Goal: Communication & Community: Answer question/provide support

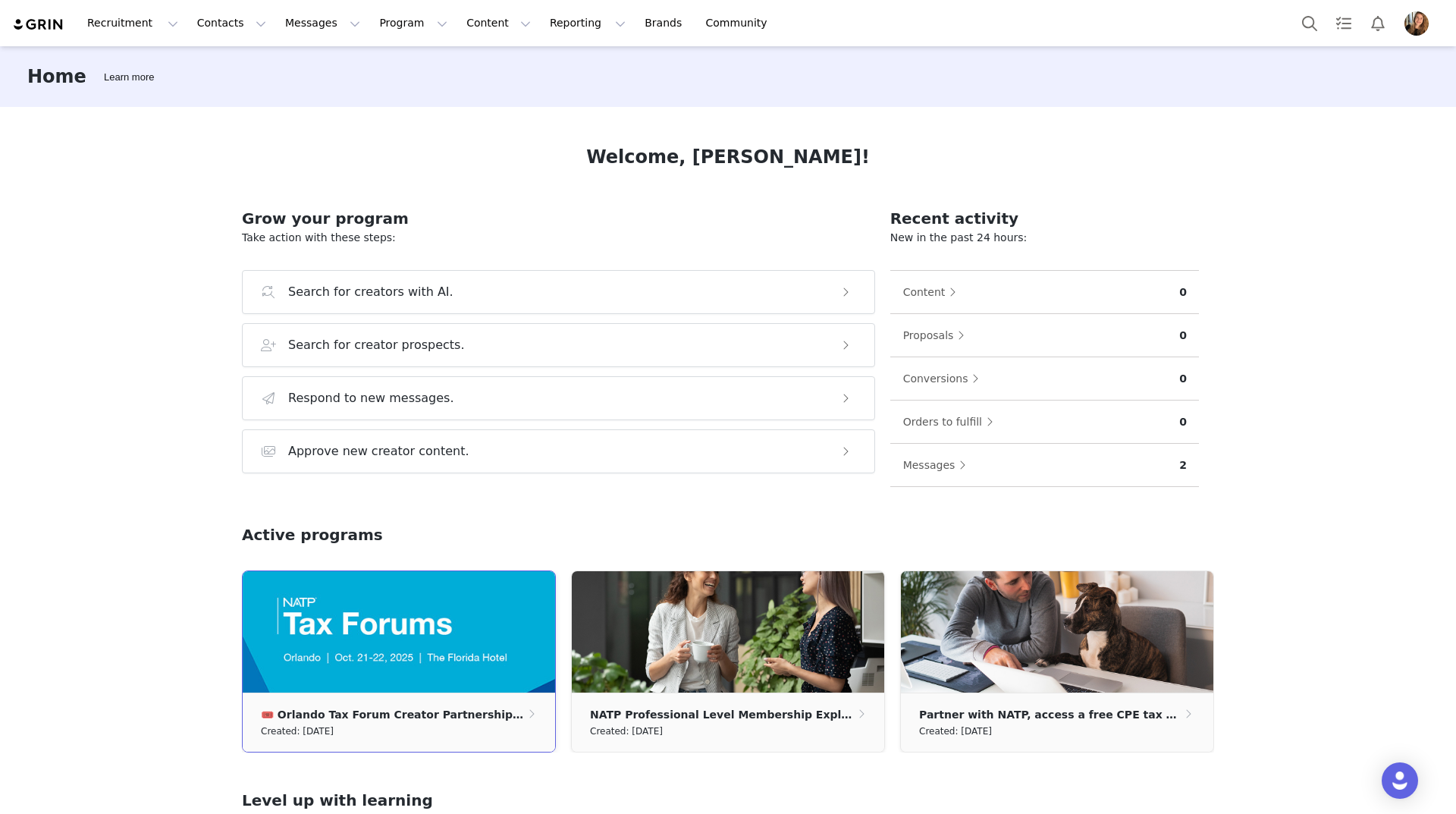
click at [397, 642] on img at bounding box center [398, 631] width 312 height 121
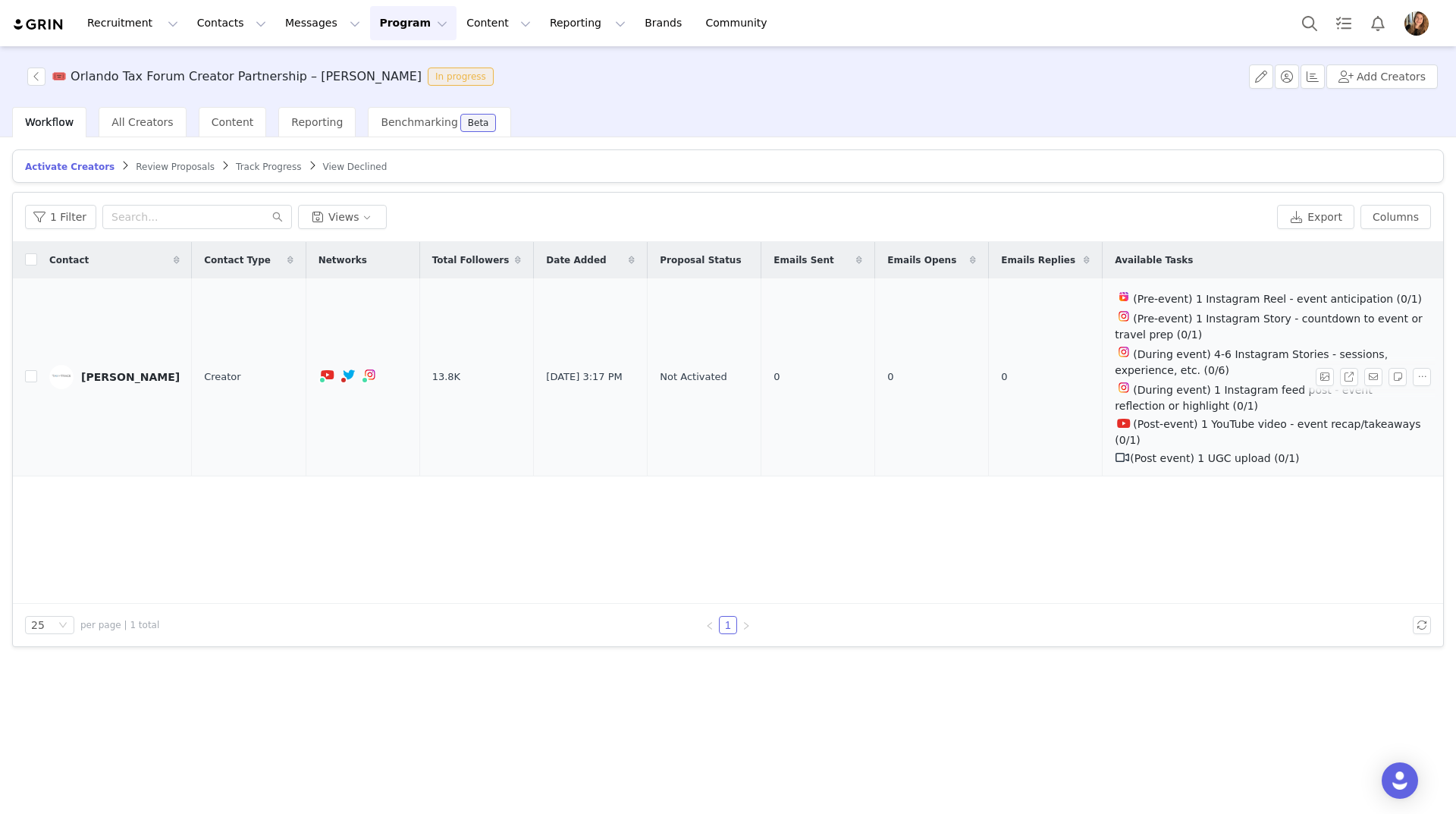
click at [135, 394] on td "[PERSON_NAME]" at bounding box center [114, 377] width 155 height 198
click at [989, 372] on td "0" at bounding box center [1045, 377] width 114 height 198
click at [1376, 368] on button "button" at bounding box center [1373, 377] width 18 height 18
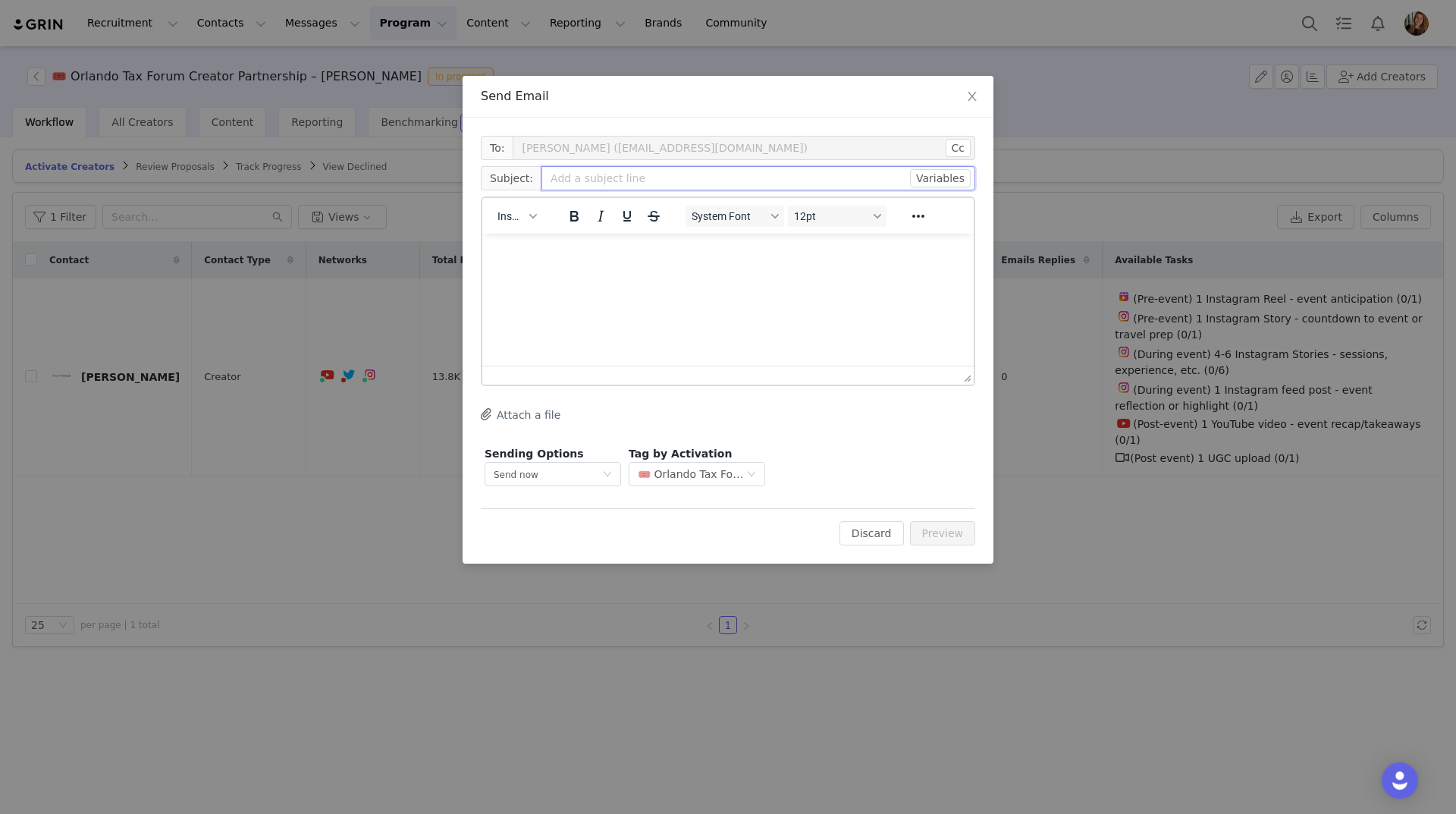
click at [643, 180] on input "text" at bounding box center [758, 179] width 433 height 24
type input "Orlando Tax Forum"
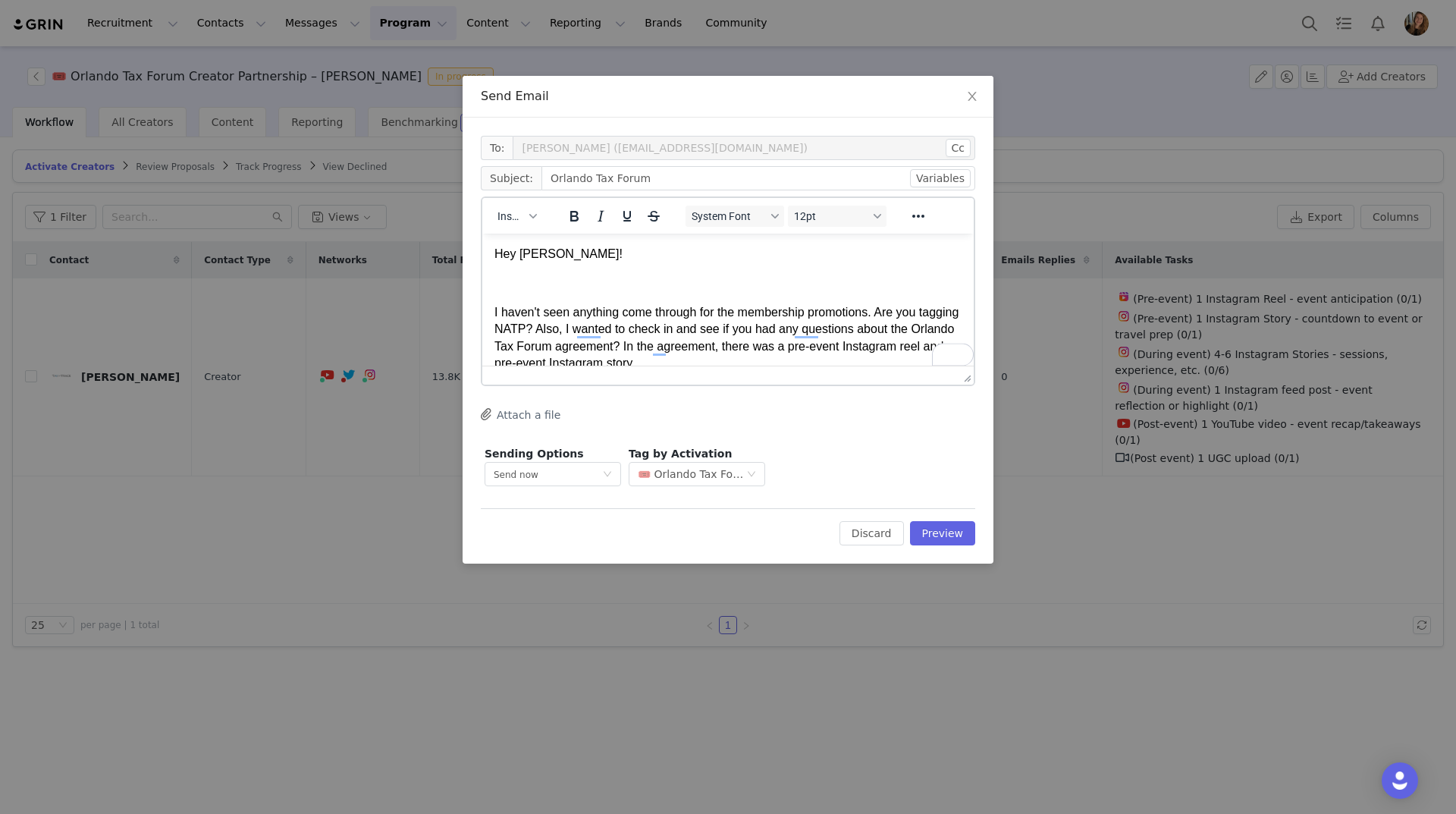
click at [820, 325] on p "I haven't seen anything come through for the membership promotions. Are you tag…" at bounding box center [728, 355] width 467 height 101
click at [549, 291] on p "To enrich screen reader interactions, please activate Accessibility in Grammarl…" at bounding box center [728, 282] width 467 height 17
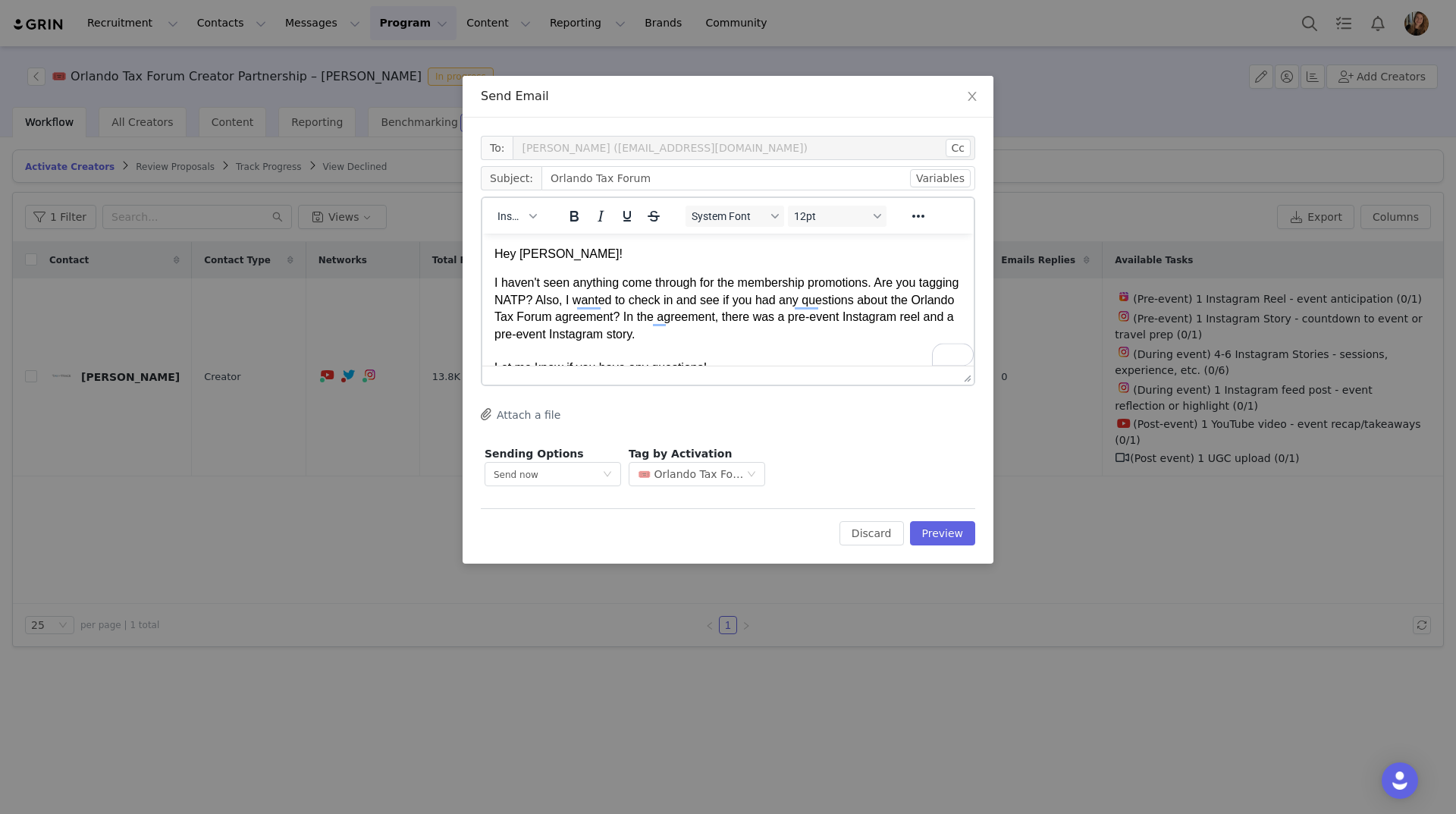
click at [851, 314] on p "I haven't seen anything come through for the membership promotions. Are you tag…" at bounding box center [728, 325] width 467 height 101
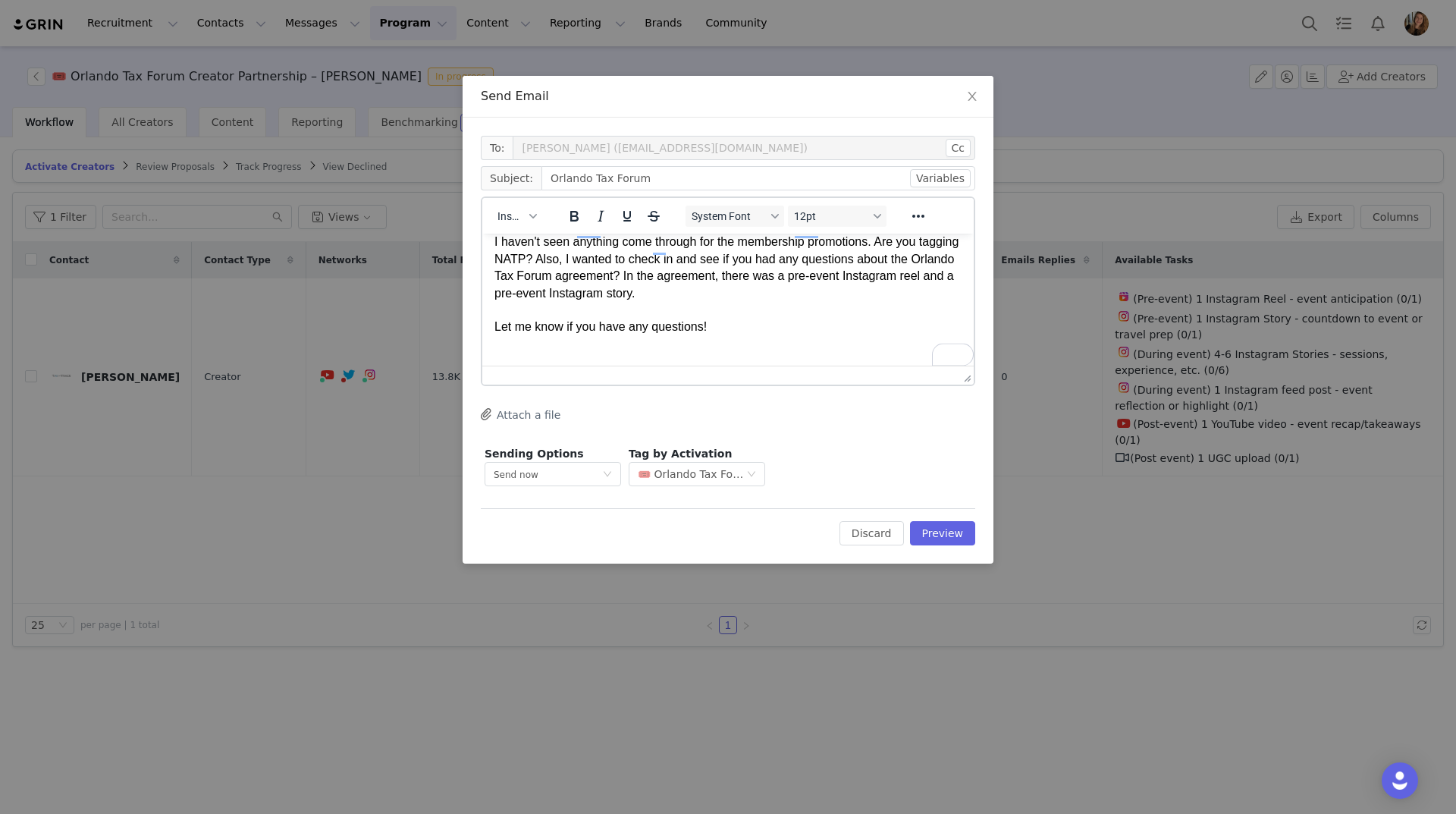
scroll to position [75, 0]
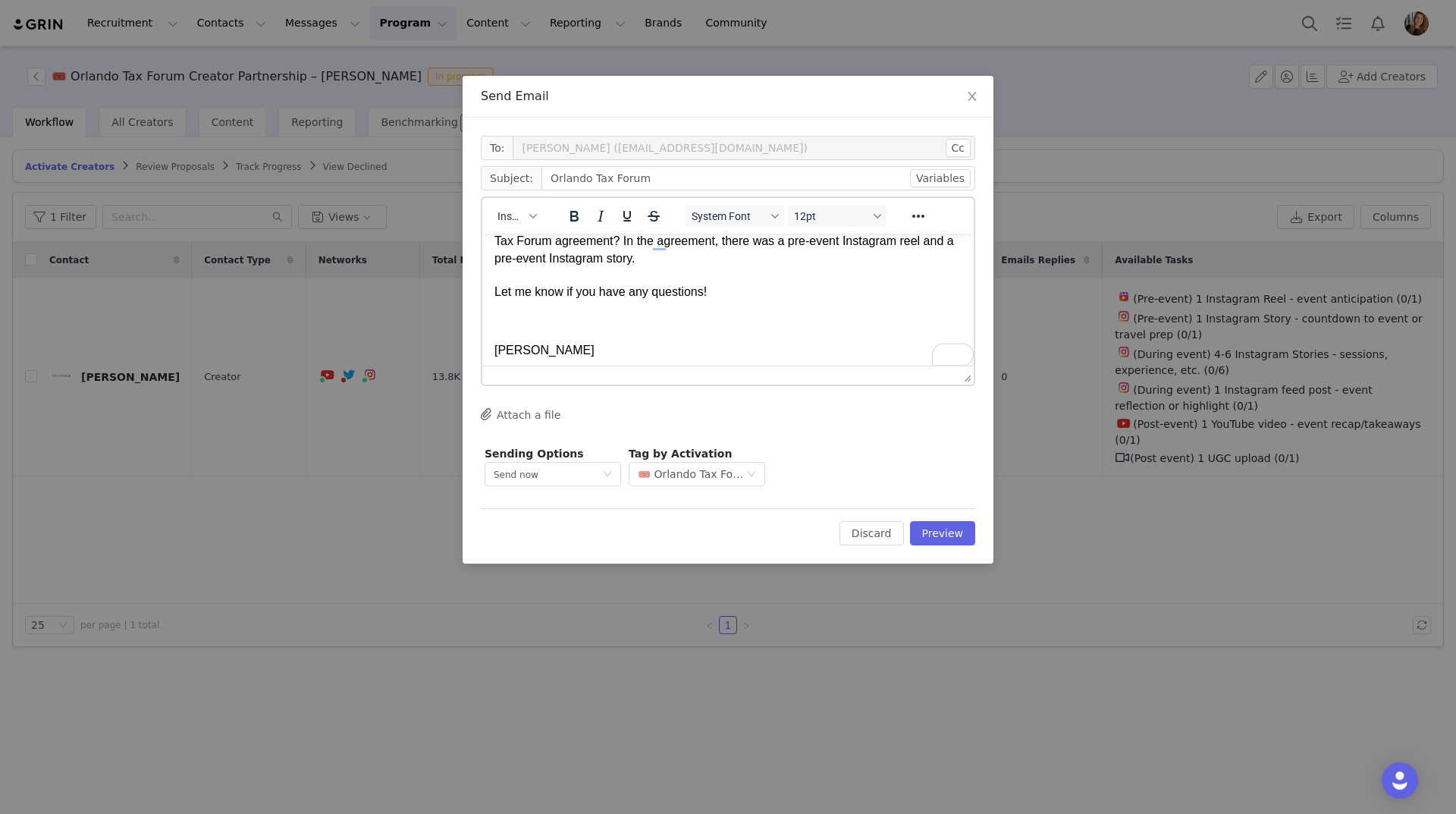
click at [826, 282] on p "I haven't seen anything come through for the membership promotions. Are you tag…" at bounding box center [728, 249] width 467 height 101
click at [969, 537] on button "Preview" at bounding box center [942, 533] width 66 height 24
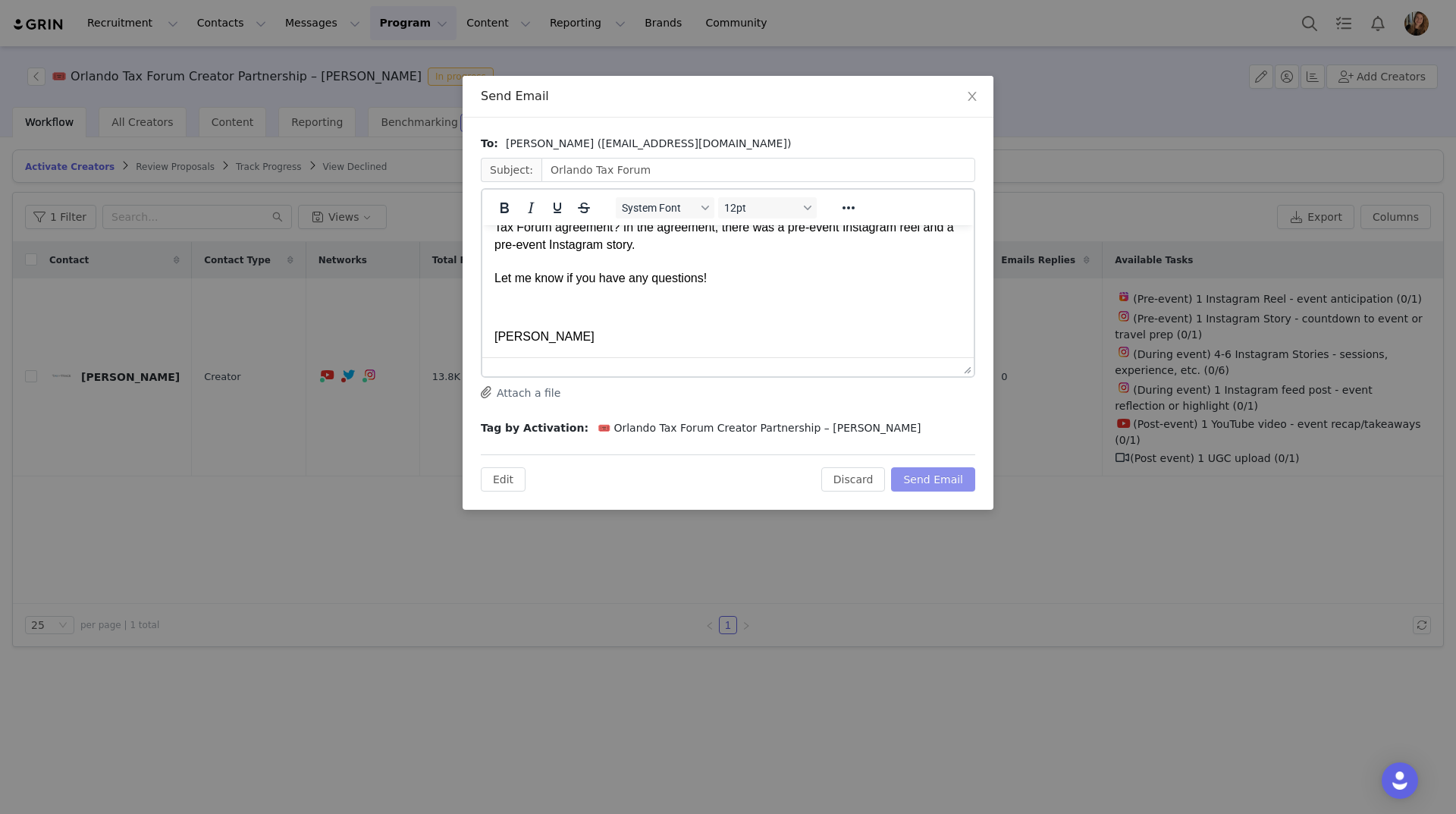
scroll to position [82, 0]
click at [661, 317] on body "Hey Keisha! I haven't seen anything come through for the membership promotions.…" at bounding box center [728, 251] width 467 height 190
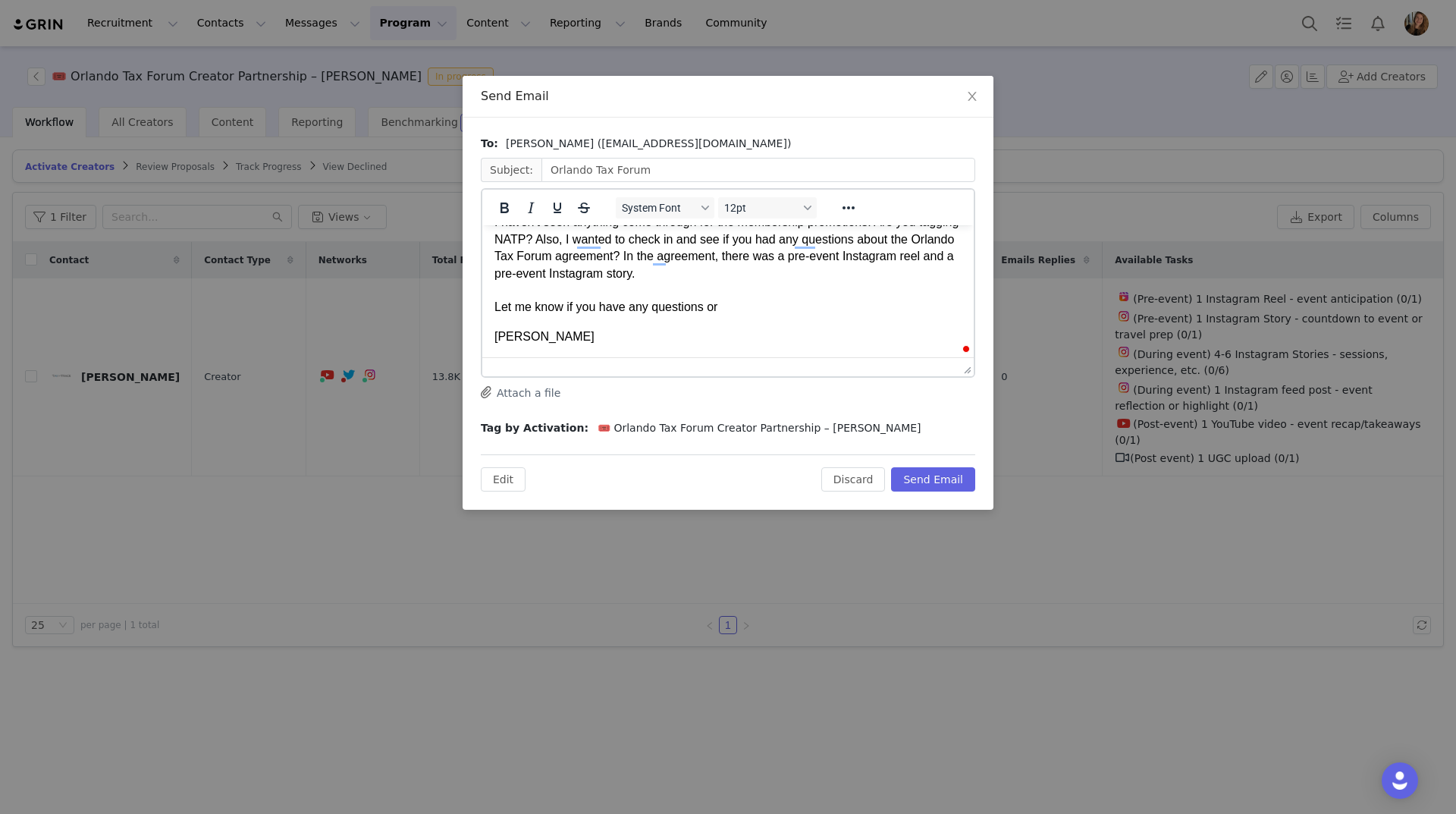
scroll to position [52, 0]
click at [936, 480] on button "Send Email" at bounding box center [933, 480] width 84 height 24
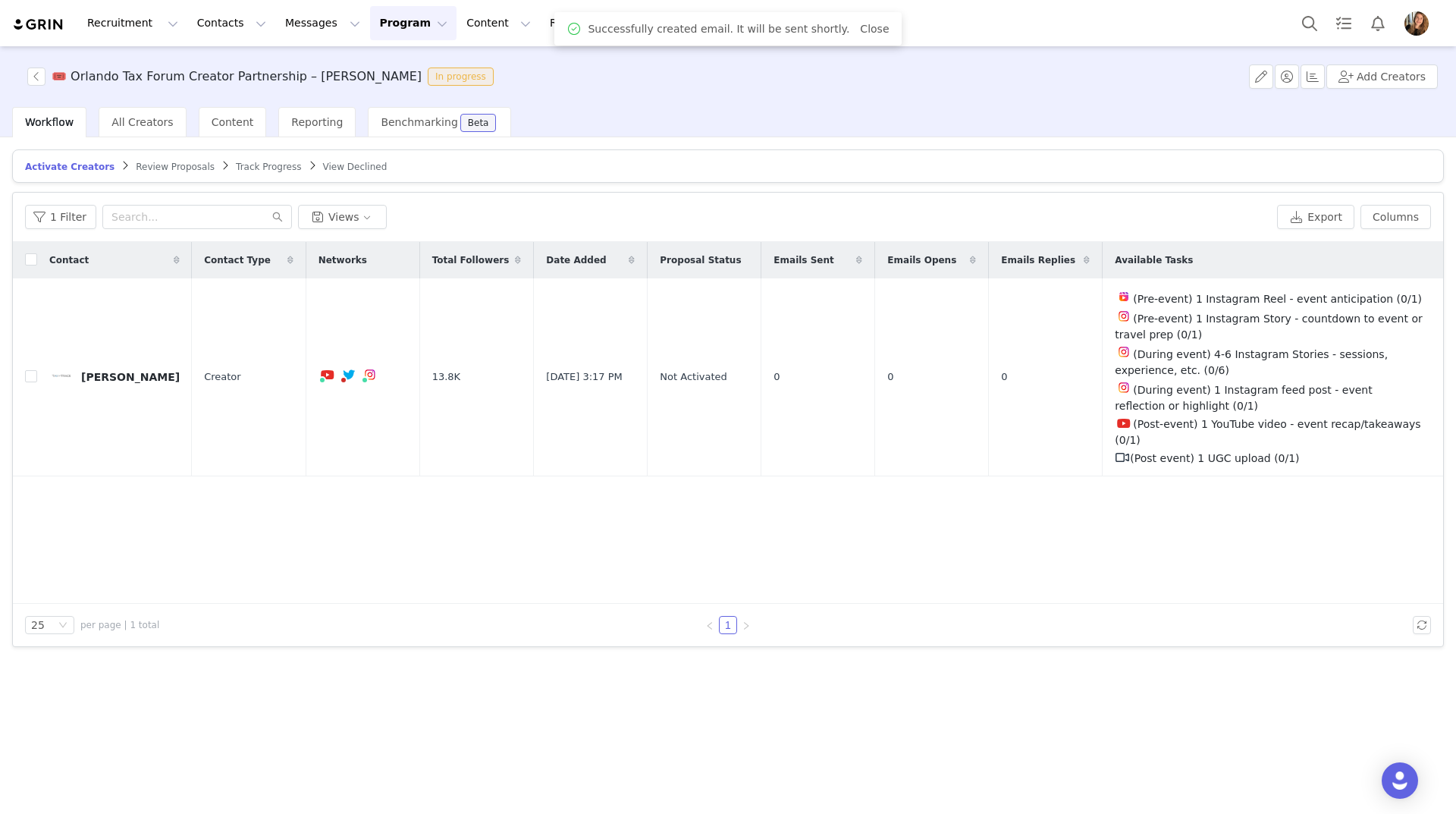
scroll to position [0, 0]
click at [291, 23] on button "Messages Messages" at bounding box center [322, 23] width 93 height 34
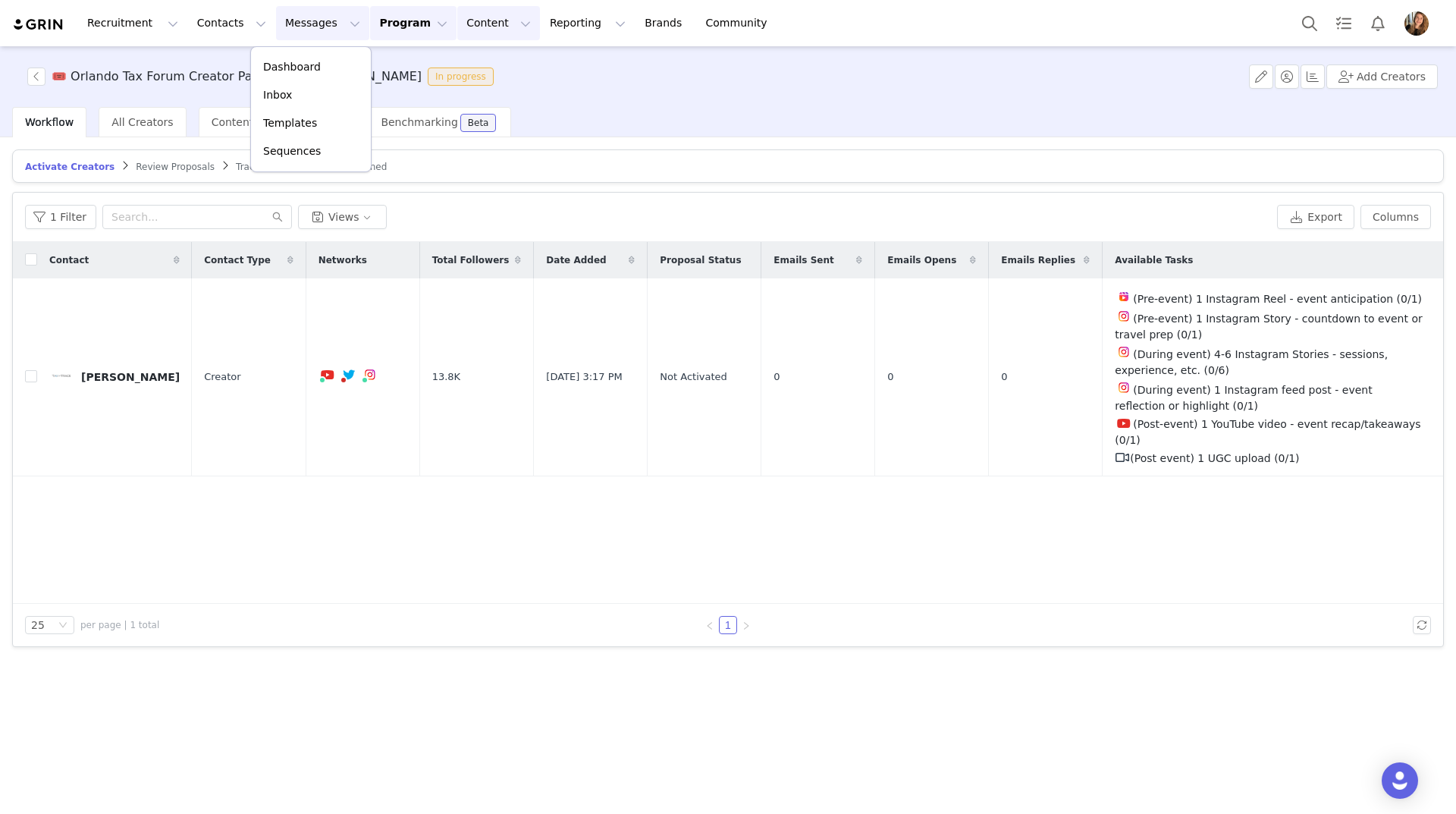
click at [457, 22] on button "Content Content" at bounding box center [498, 23] width 83 height 34
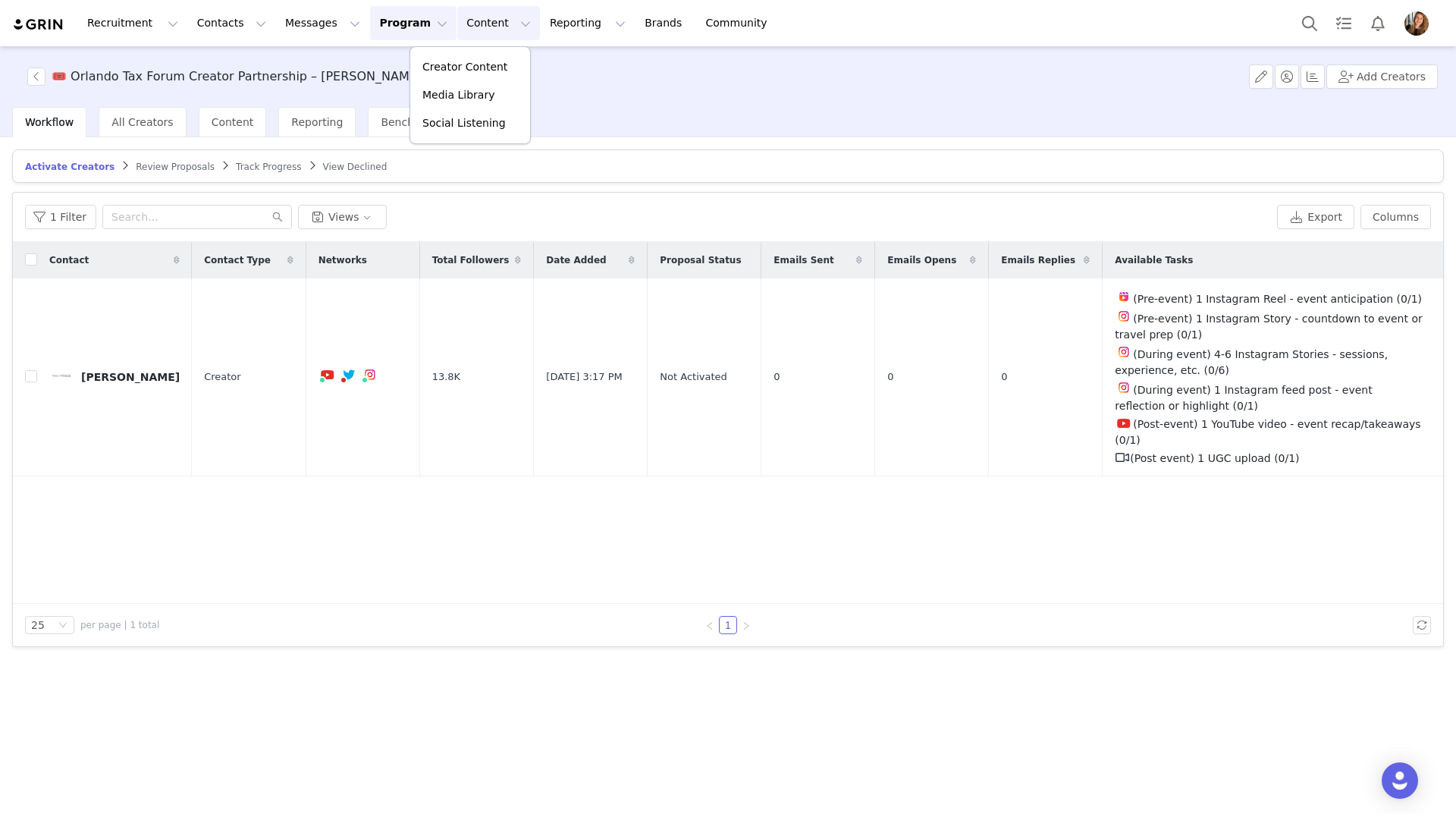
click at [457, 31] on button "Content Content" at bounding box center [498, 23] width 83 height 34
click at [457, 39] on button "Content Content" at bounding box center [498, 23] width 83 height 34
click at [277, 30] on button "Messages Messages" at bounding box center [322, 23] width 93 height 34
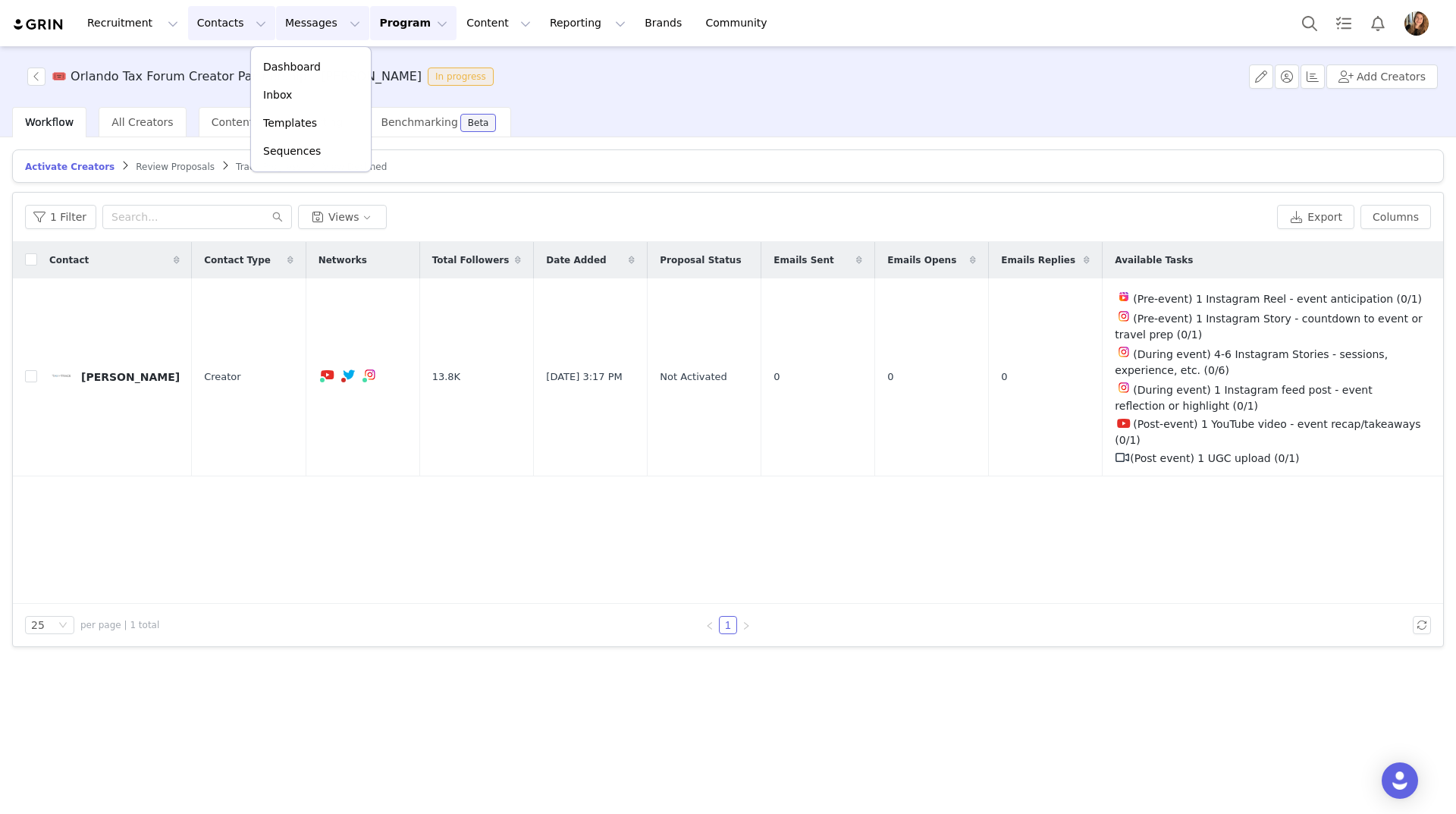
click at [230, 19] on button "Contacts Contacts" at bounding box center [231, 23] width 87 height 34
click at [380, 30] on button "Program Program" at bounding box center [413, 23] width 87 height 34
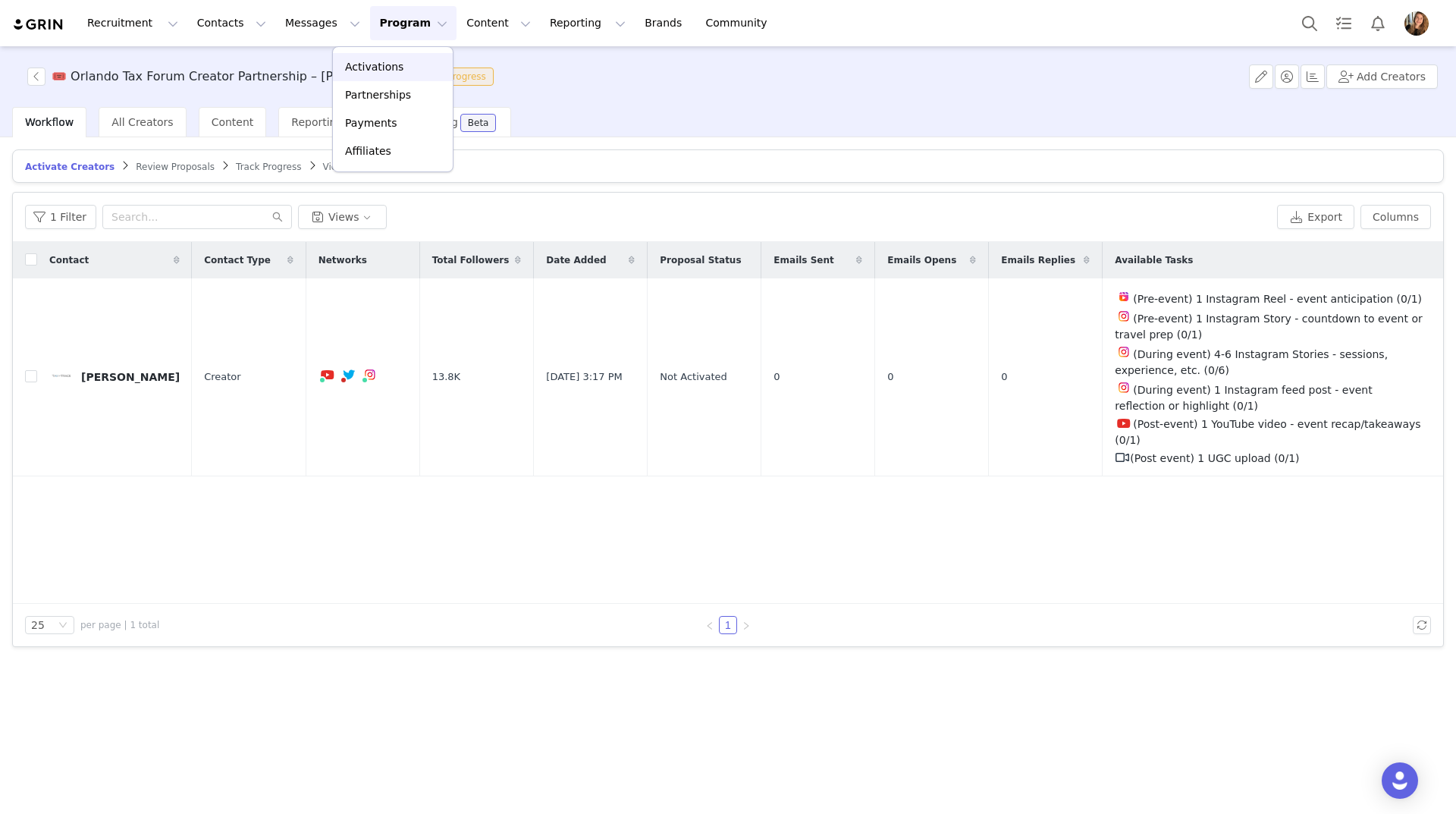
click at [387, 68] on p "Activations" at bounding box center [374, 67] width 58 height 16
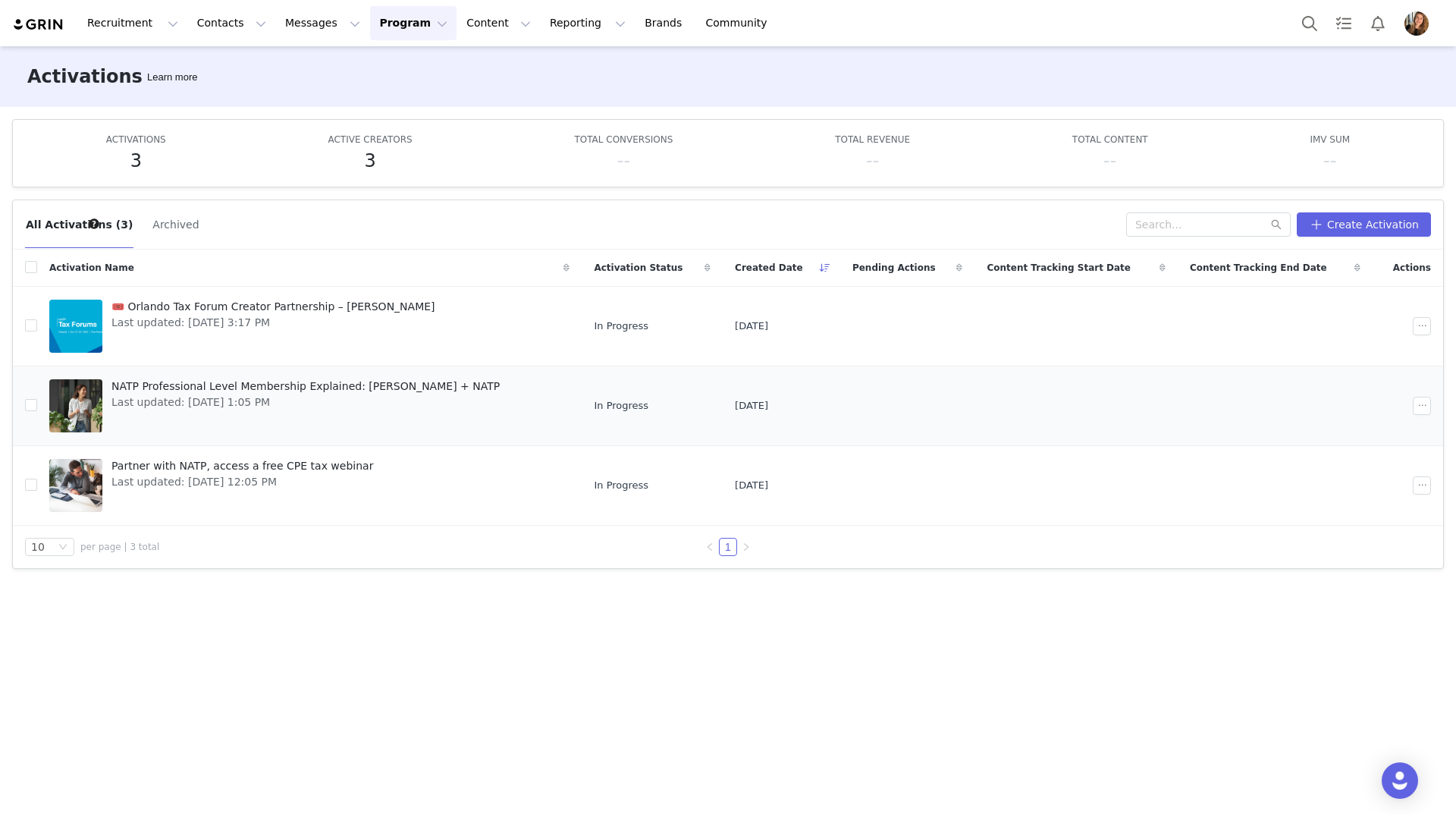
click at [251, 384] on span "NATP Professional Level Membership Explained: [PERSON_NAME] + NATP" at bounding box center [305, 386] width 388 height 16
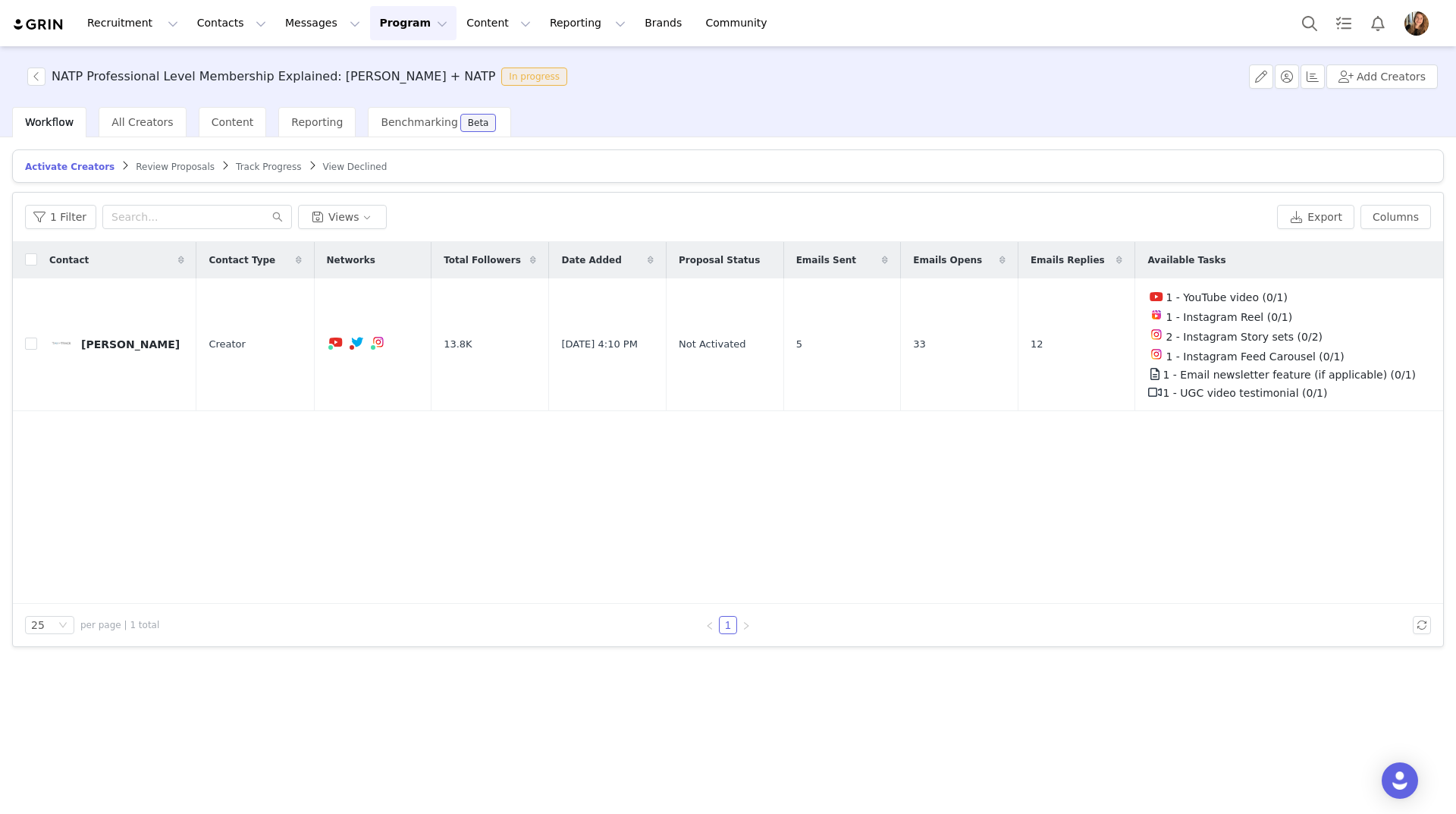
click at [1028, 438] on div "Contact Contact Type Networks Total Followers Date Added Proposal Status Emails…" at bounding box center [728, 423] width 1430 height 362
click at [1062, 337] on td "12" at bounding box center [1076, 345] width 118 height 133
click at [743, 322] on td "Not Activated" at bounding box center [725, 345] width 118 height 133
click at [623, 341] on span "May 13, 2025 4:10 PM" at bounding box center [598, 344] width 75 height 15
click at [1291, 330] on span "2 - Instagram Story sets (0/2)" at bounding box center [1243, 336] width 157 height 12
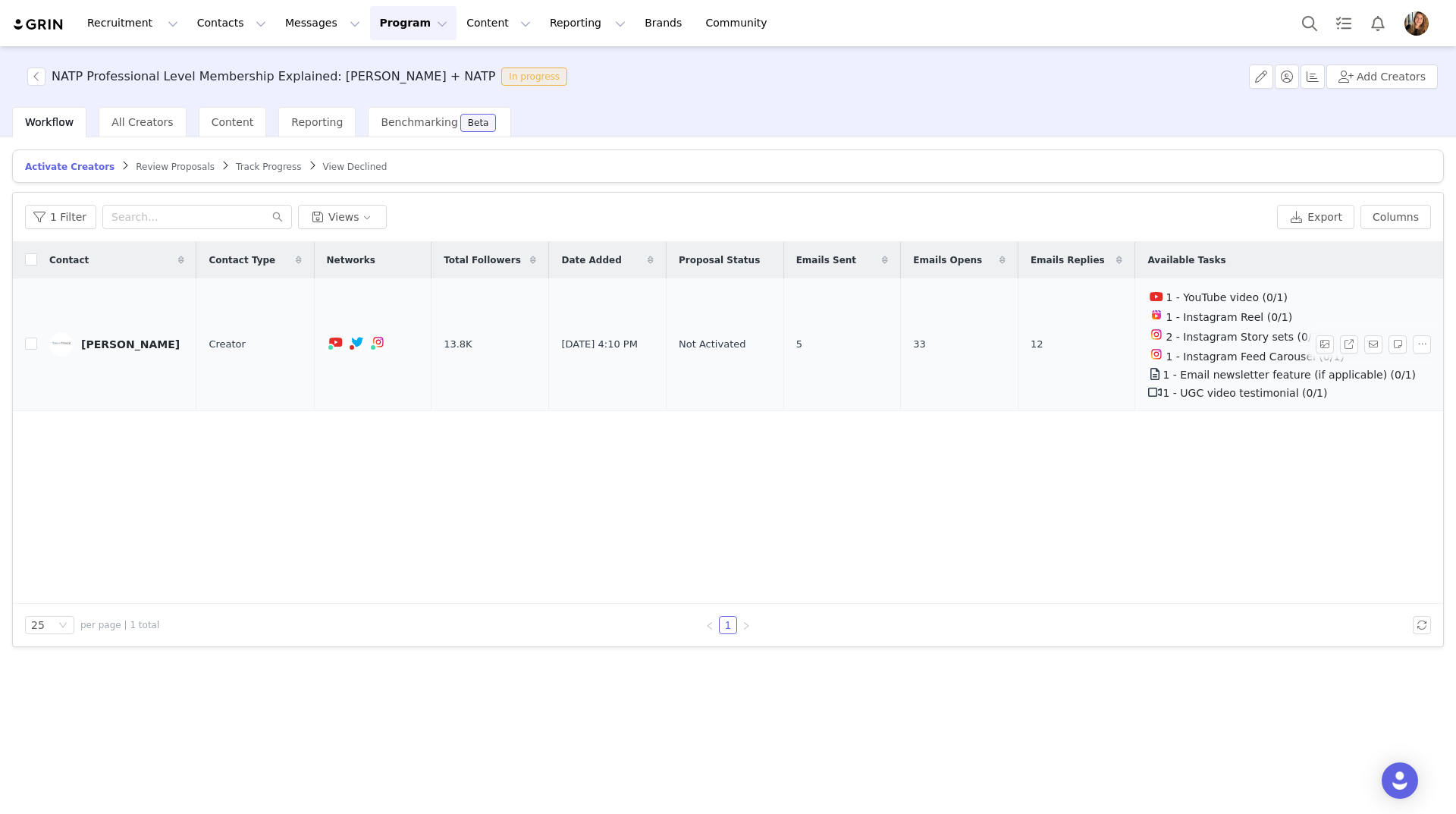
click at [1325, 364] on div "1 - Email newsletter feature (if applicable) (0/1)" at bounding box center [1286, 373] width 278 height 18
click at [1325, 341] on button "button" at bounding box center [1325, 344] width 18 height 18
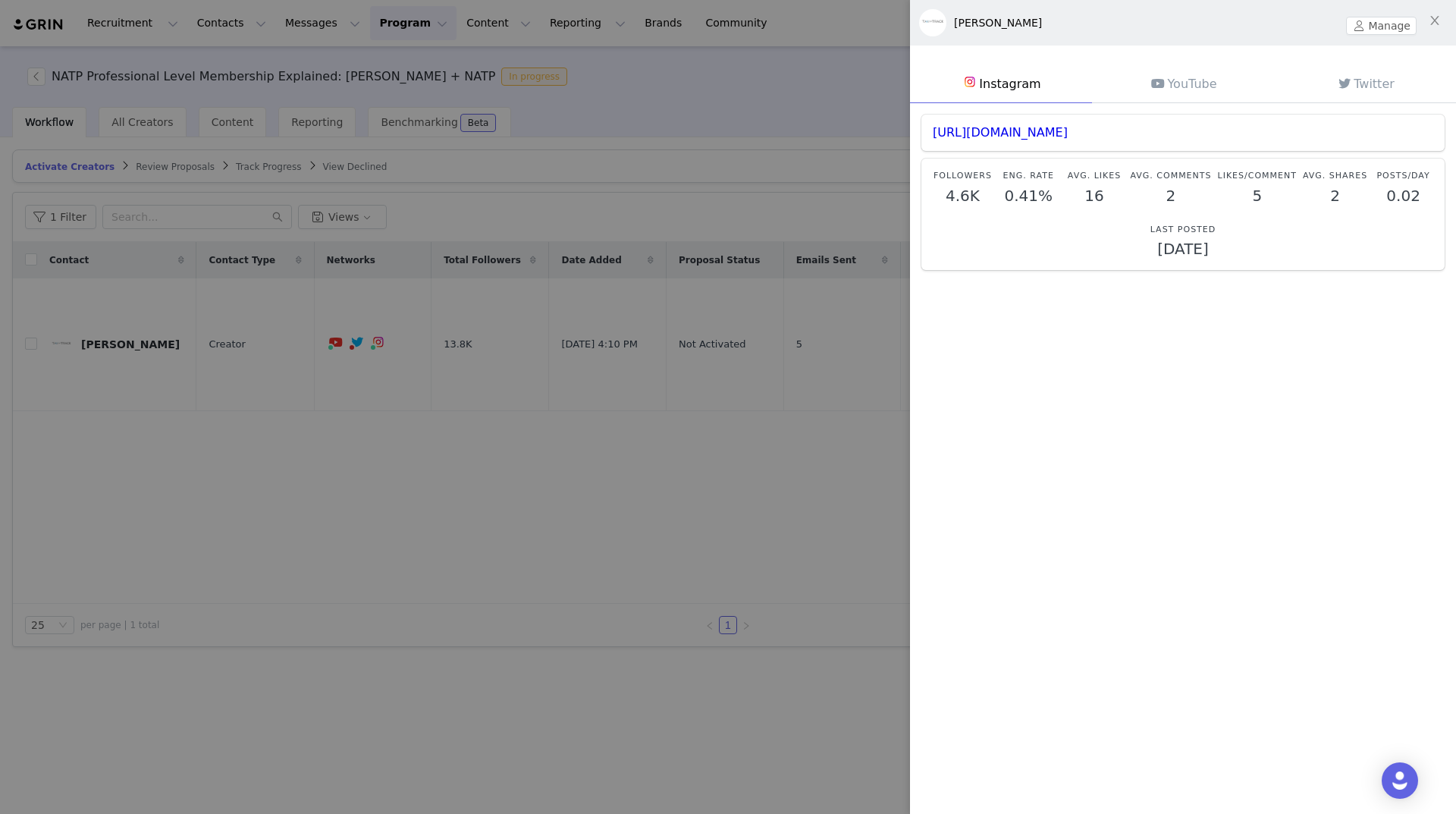
drag, startPoint x: 1180, startPoint y: 190, endPoint x: 1183, endPoint y: 239, distance: 49.1
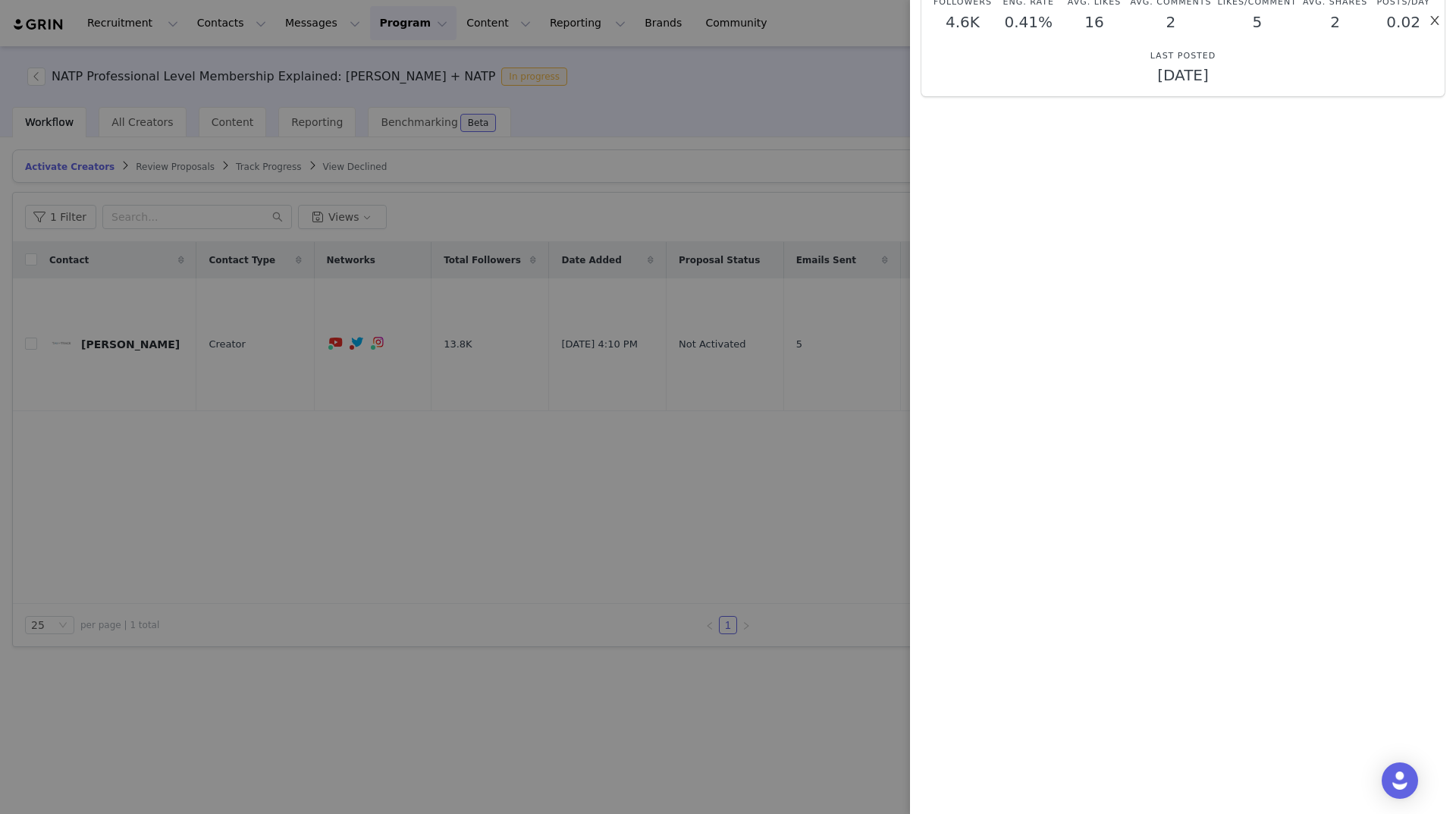
scroll to position [152, 0]
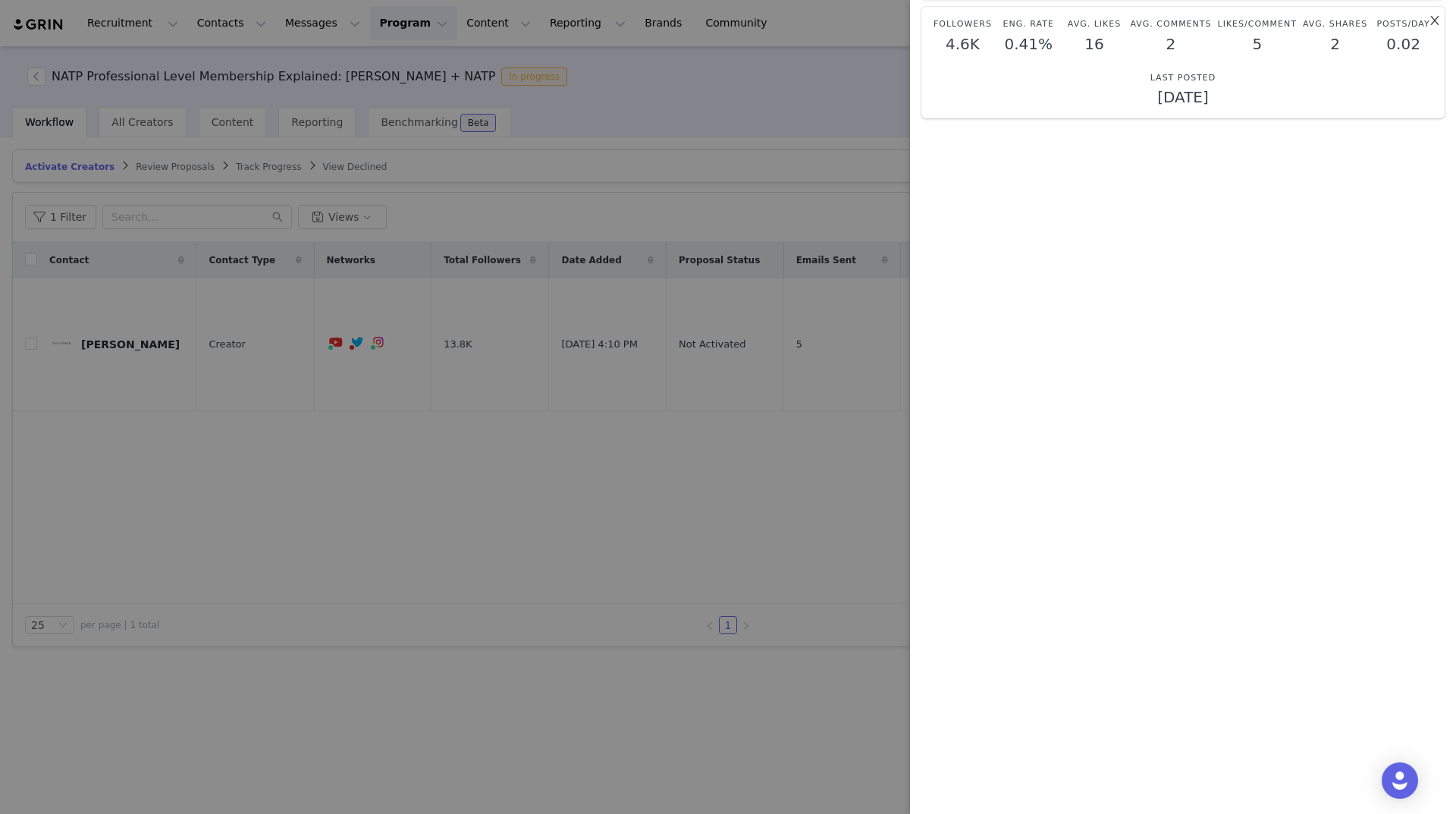
click at [1432, 18] on icon "icon: close" at bounding box center [1434, 20] width 8 height 9
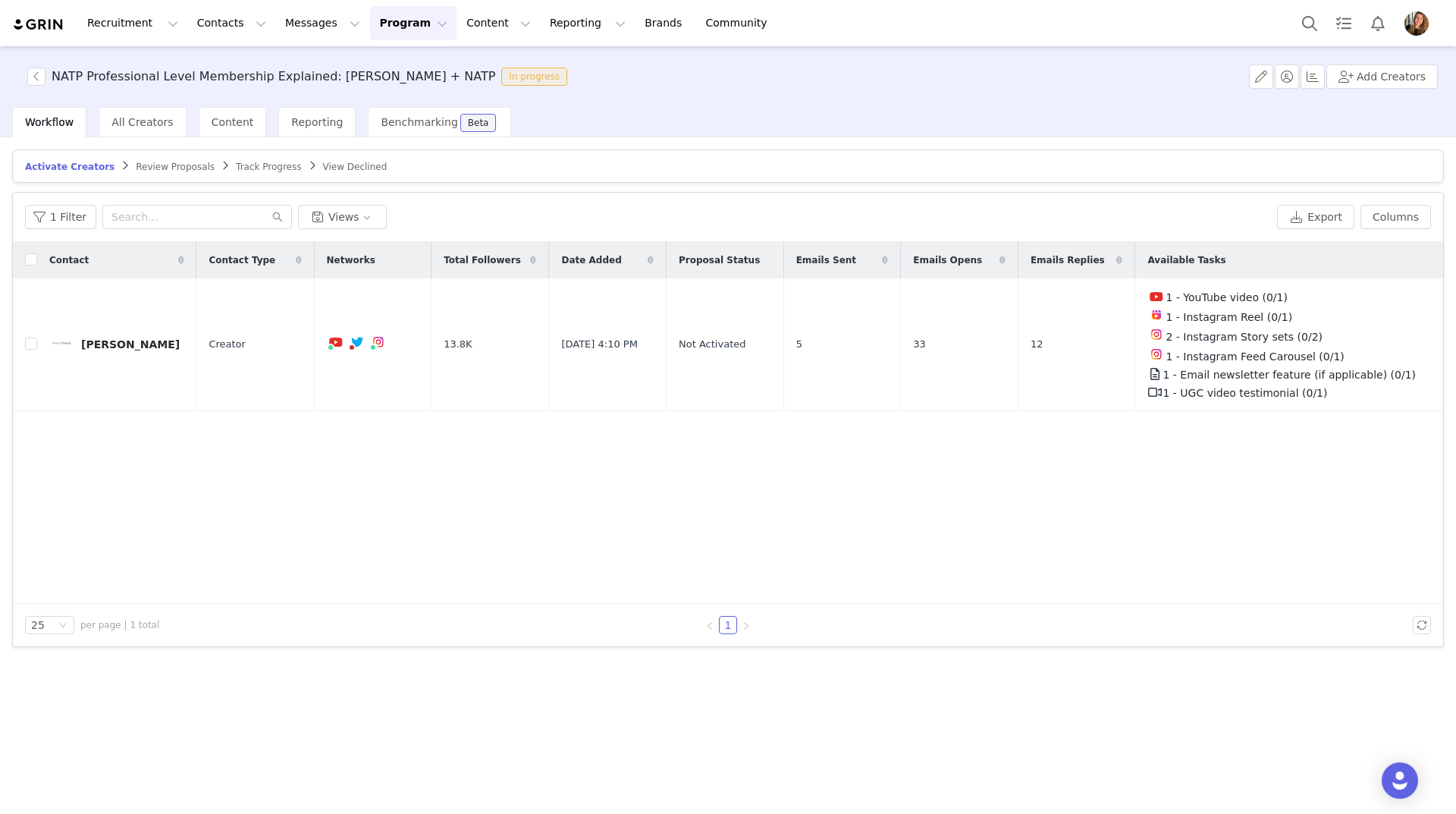
scroll to position [0, 0]
click at [1195, 463] on div "Contact Contact Type Networks Total Followers Date Added Proposal Status Emails…" at bounding box center [728, 423] width 1430 height 362
click at [1275, 291] on span "1 - YouTube video (0/1)" at bounding box center [1226, 297] width 121 height 12
click at [1293, 332] on span "2 - Instagram Story sets (0/2)" at bounding box center [1243, 336] width 157 height 12
click at [232, 121] on span "Content" at bounding box center [233, 122] width 42 height 12
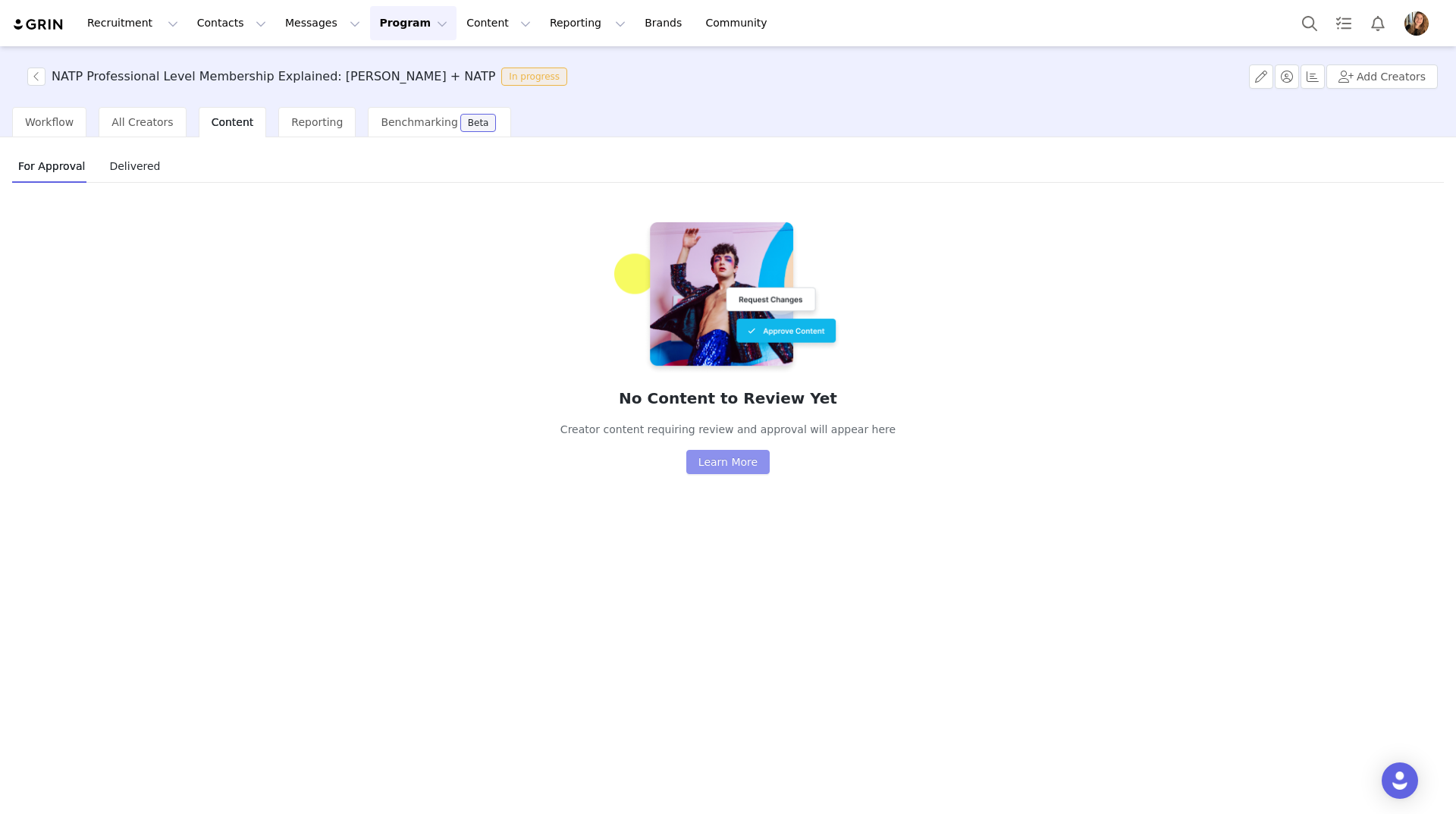
click at [746, 467] on button "Learn More" at bounding box center [728, 462] width 84 height 24
click at [54, 122] on span "Workflow" at bounding box center [50, 122] width 49 height 12
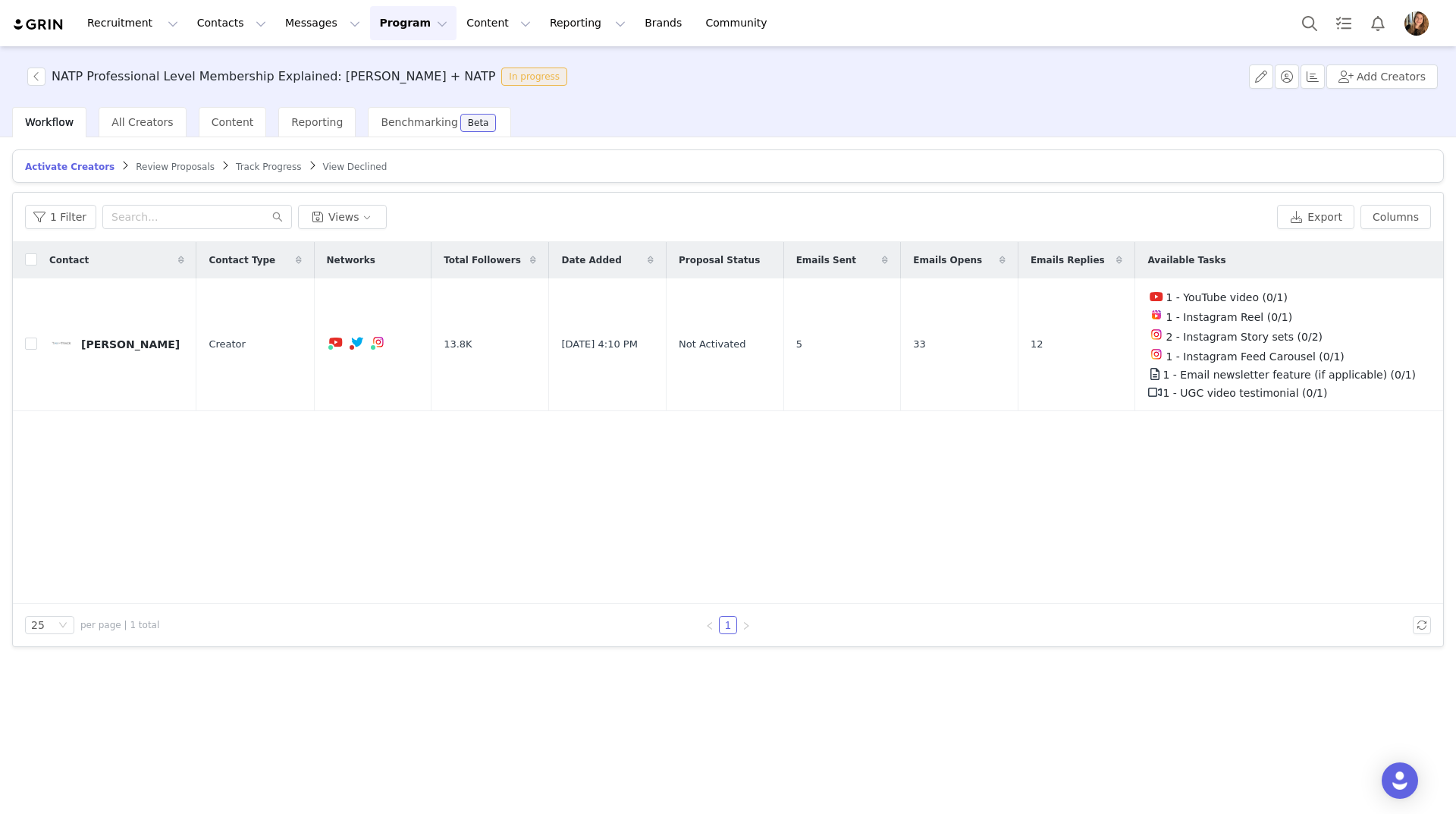
click at [163, 166] on span "Review Proposals" at bounding box center [174, 166] width 79 height 11
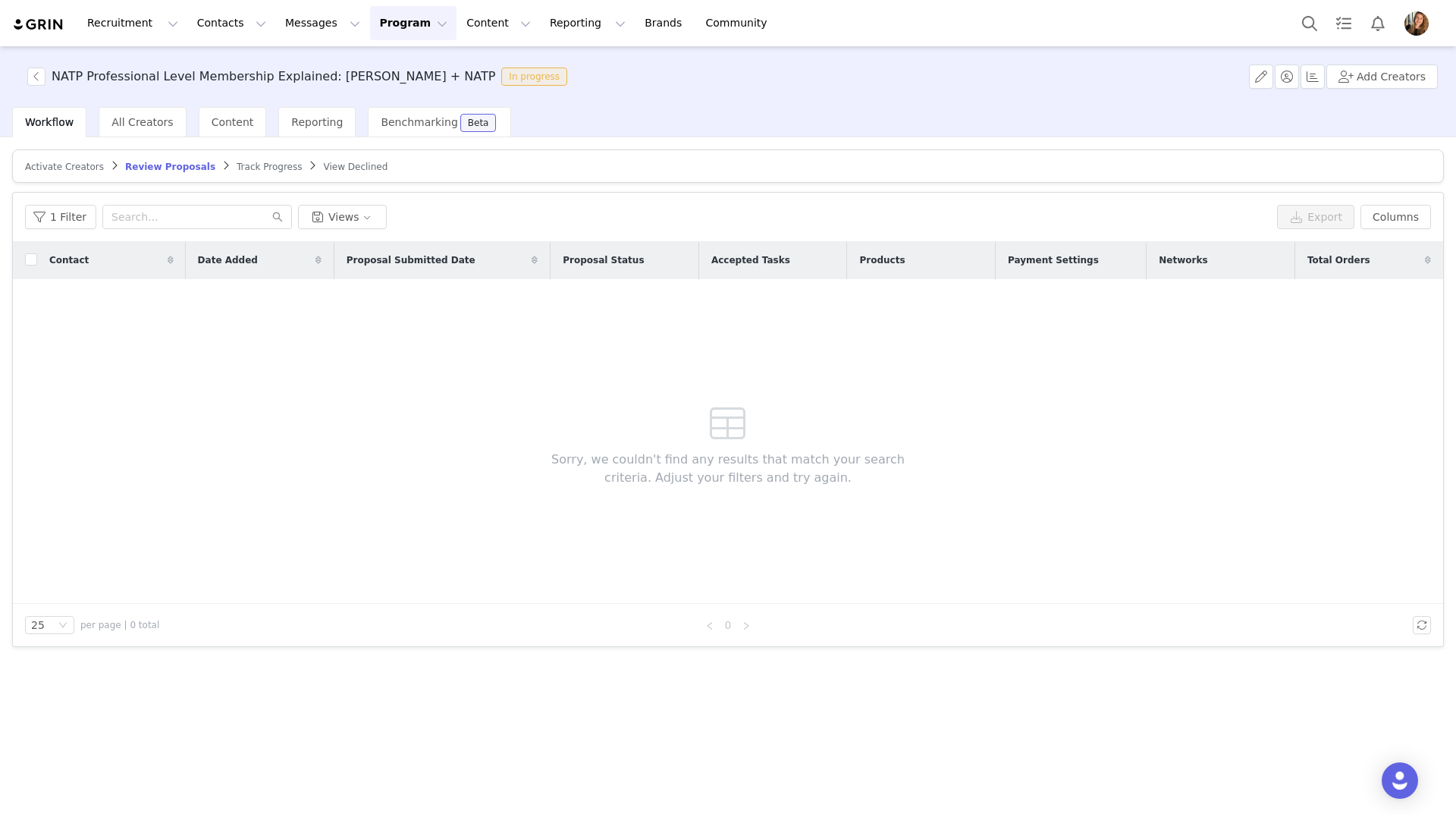
click at [239, 167] on span "Track Progress" at bounding box center [269, 166] width 65 height 11
click at [323, 162] on span "View Declined" at bounding box center [354, 166] width 64 height 11
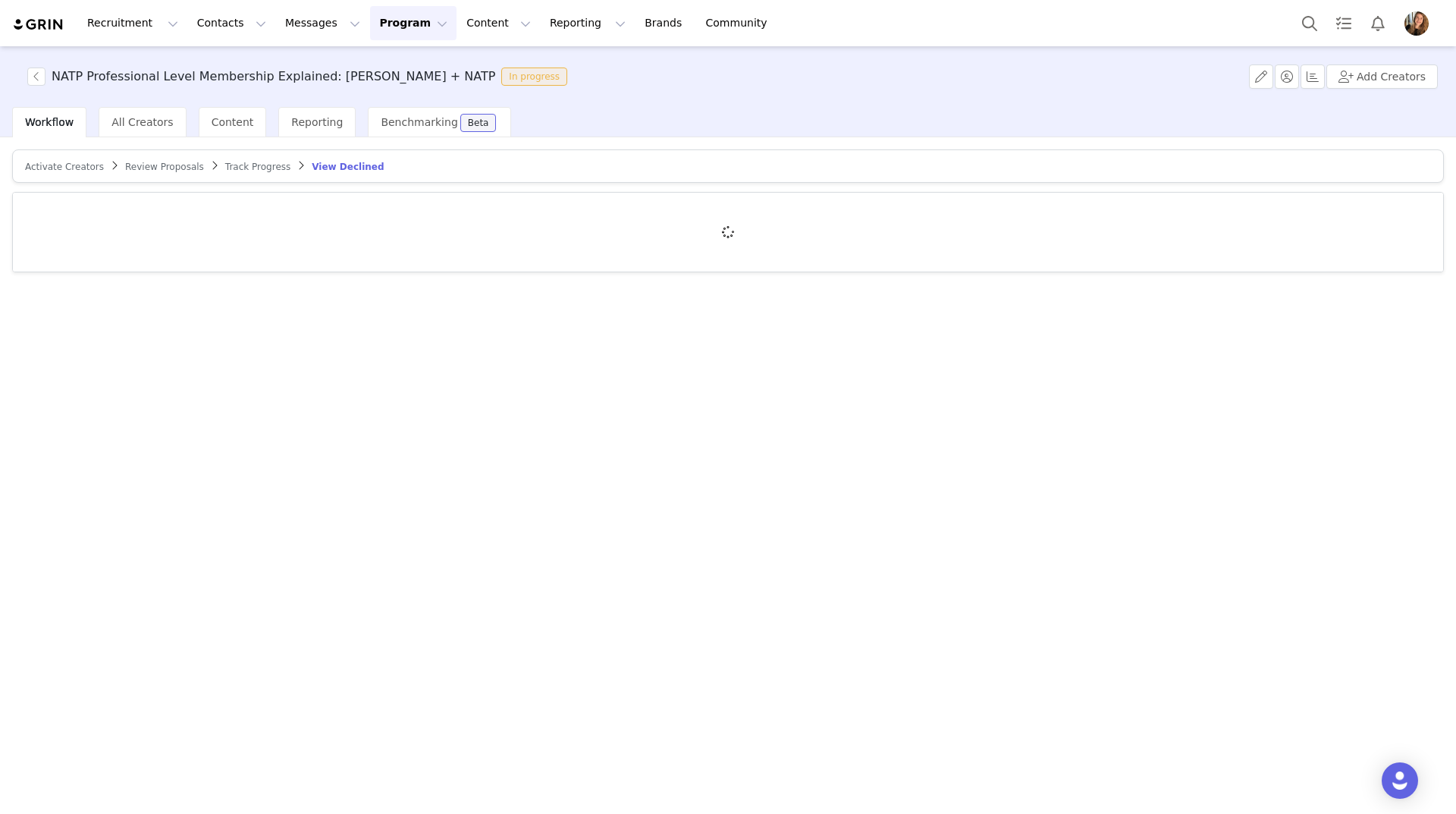
click at [63, 170] on span "Activate Creators" at bounding box center [64, 166] width 79 height 11
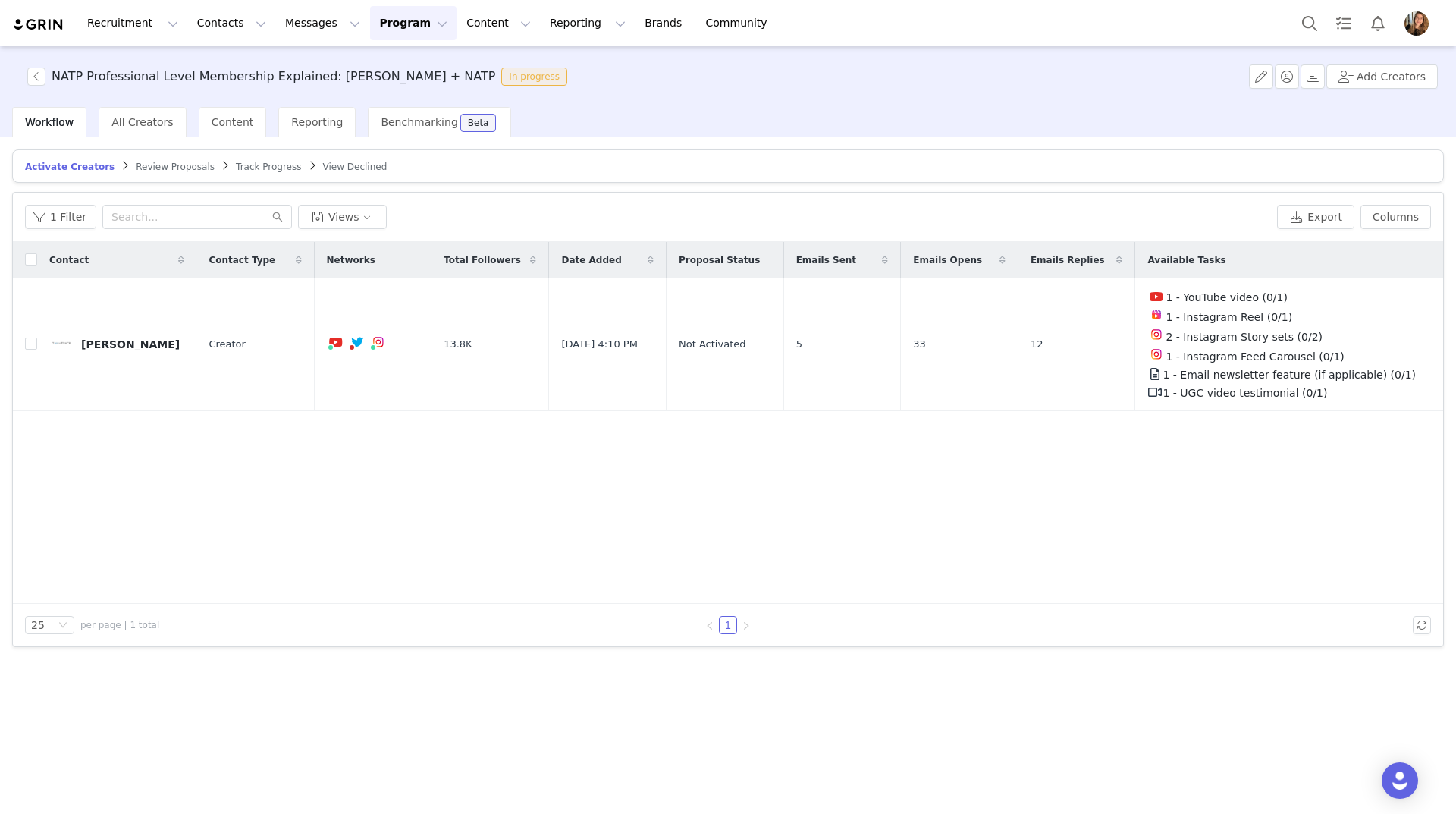
click at [376, 28] on button "Program Program" at bounding box center [413, 23] width 87 height 34
click at [389, 60] on p "Activations" at bounding box center [374, 67] width 58 height 16
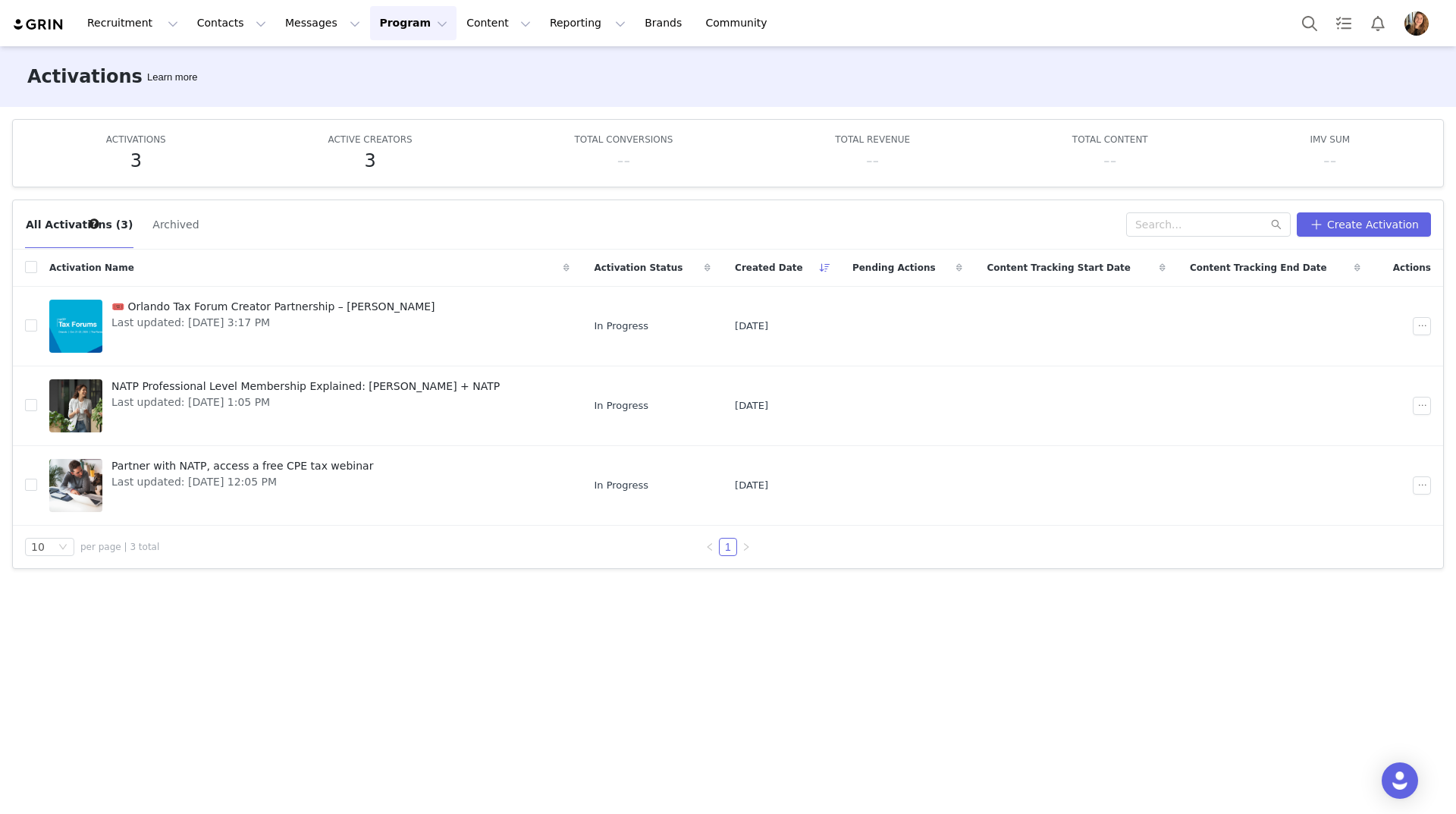
click at [398, 28] on button "Program Program" at bounding box center [413, 23] width 87 height 34
click at [467, 28] on button "Content Content" at bounding box center [498, 23] width 83 height 34
click at [229, 28] on button "Contacts Contacts" at bounding box center [231, 23] width 87 height 34
click at [224, 67] on p "Creators" at bounding box center [209, 67] width 45 height 16
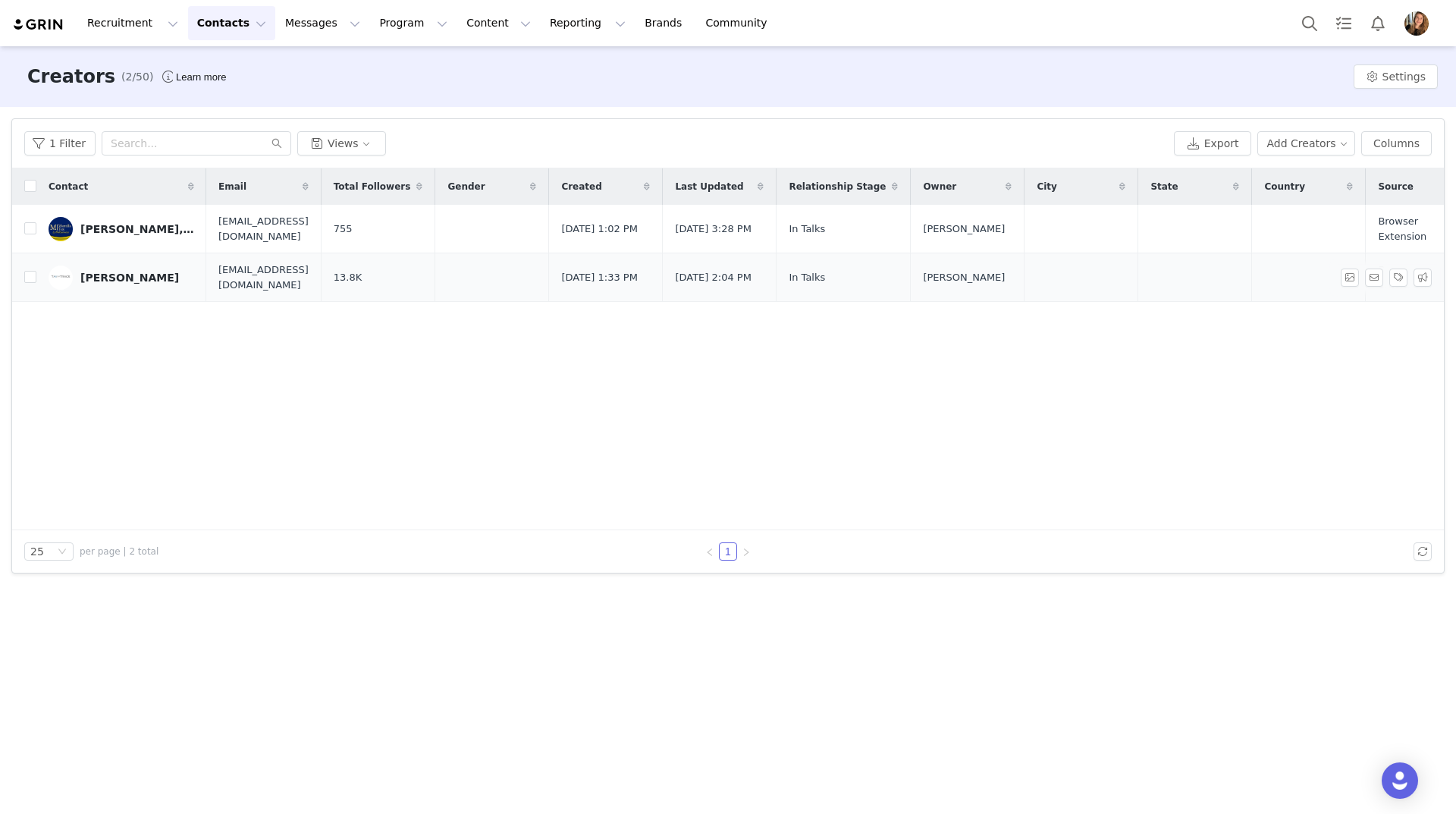
click at [467, 278] on td at bounding box center [492, 278] width 114 height 49
drag, startPoint x: 421, startPoint y: 289, endPoint x: 399, endPoint y: 294, distance: 22.6
click at [416, 291] on td "13.8K" at bounding box center [377, 278] width 114 height 49
click at [117, 276] on div "[PERSON_NAME]" at bounding box center [129, 277] width 98 height 12
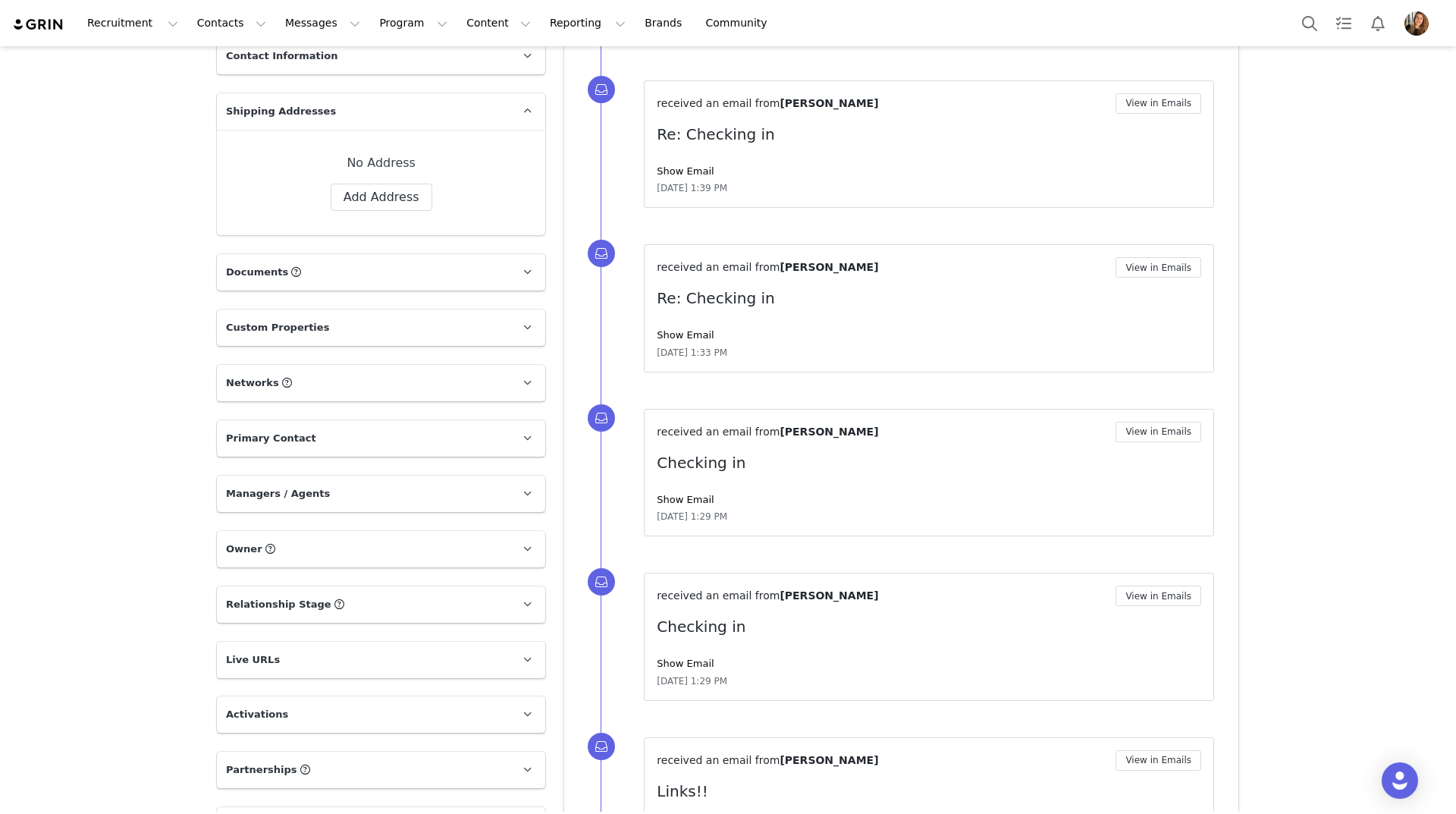
scroll to position [683, 0]
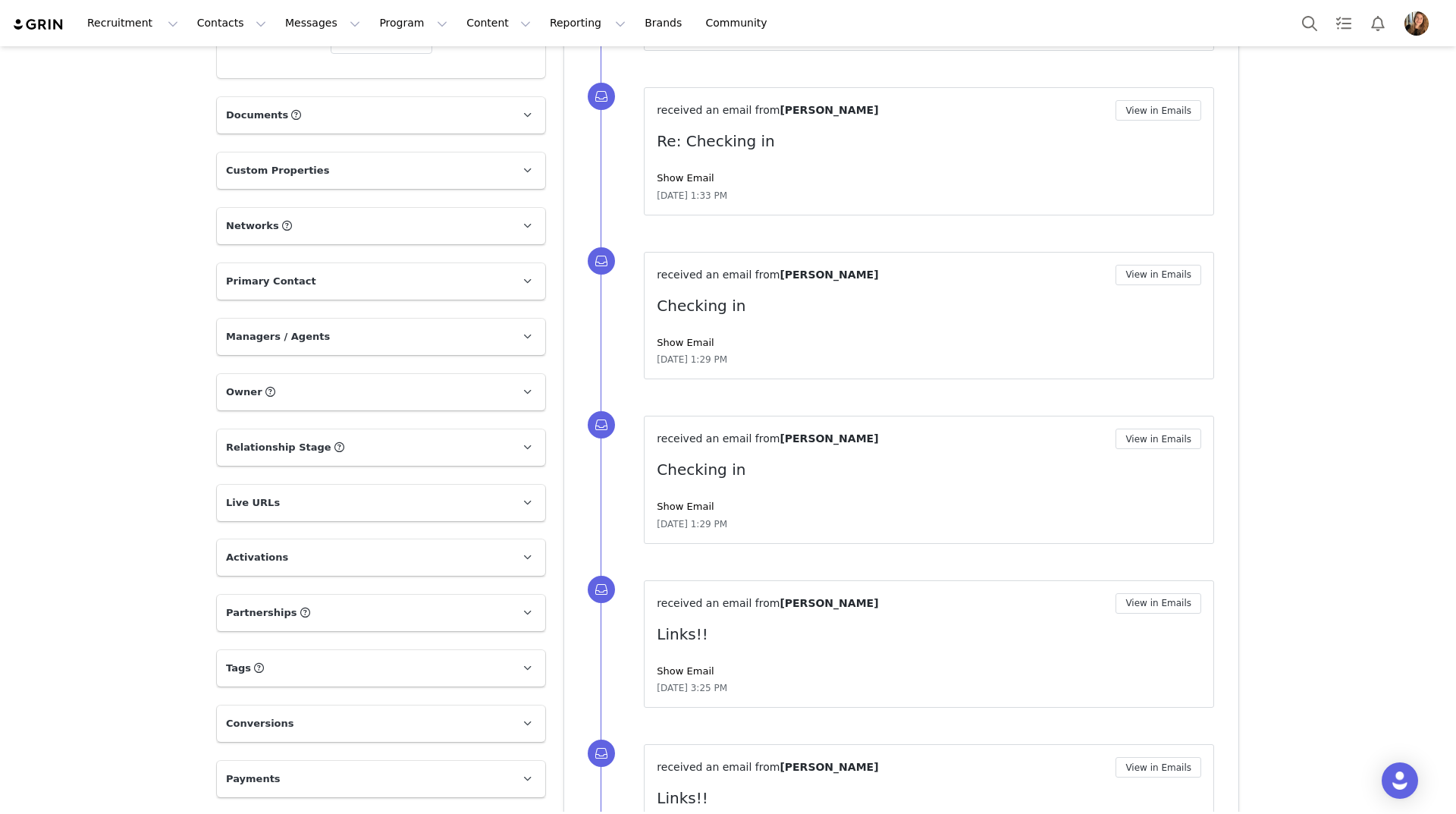
click at [452, 497] on p "Live URLs" at bounding box center [363, 502] width 292 height 37
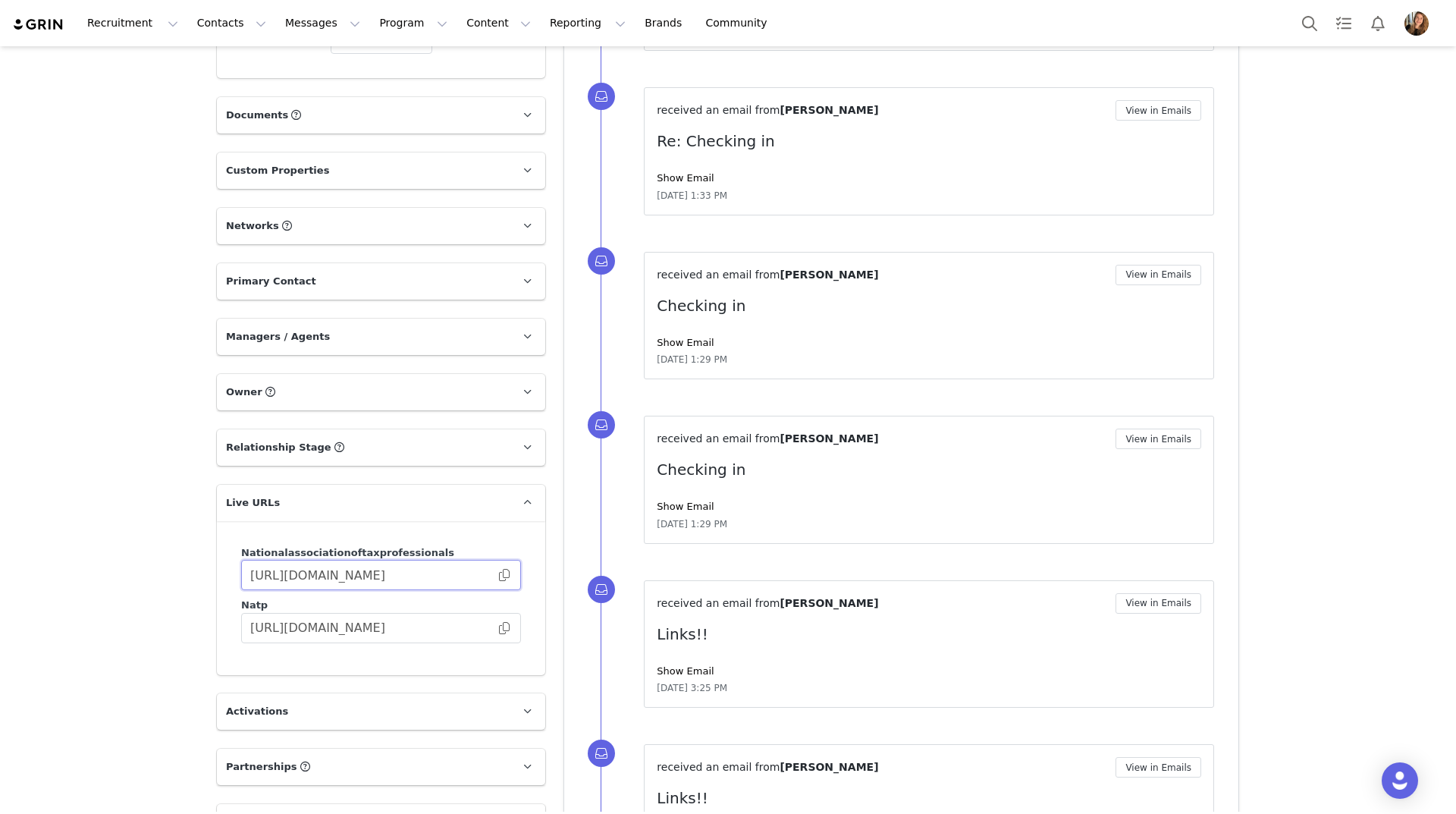
click at [390, 584] on input "[URL][DOMAIN_NAME]" at bounding box center [381, 575] width 280 height 30
drag, startPoint x: 498, startPoint y: 575, endPoint x: 514, endPoint y: 562, distance: 20.6
click at [498, 575] on span at bounding box center [504, 575] width 15 height 0
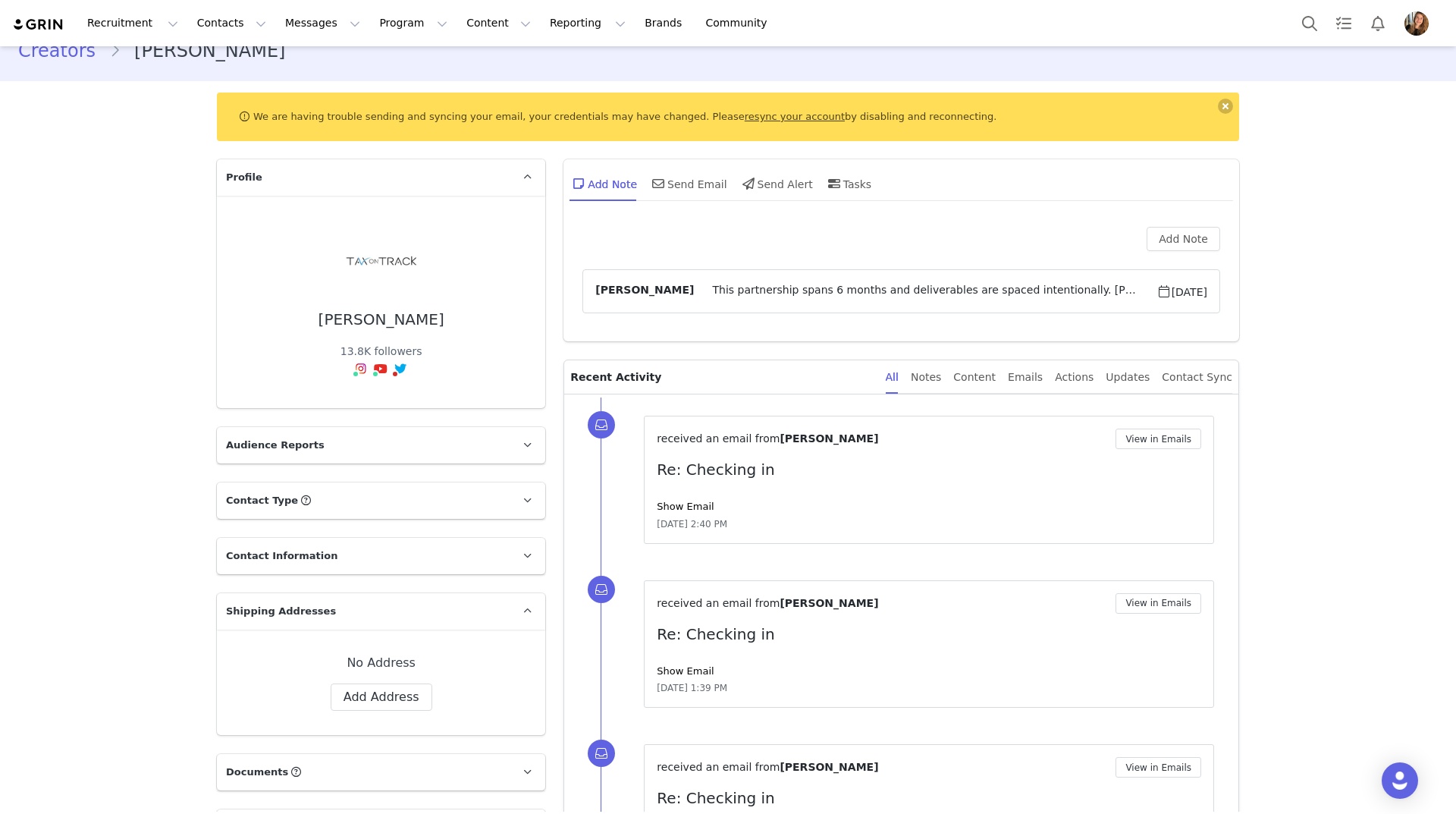
scroll to position [0, 0]
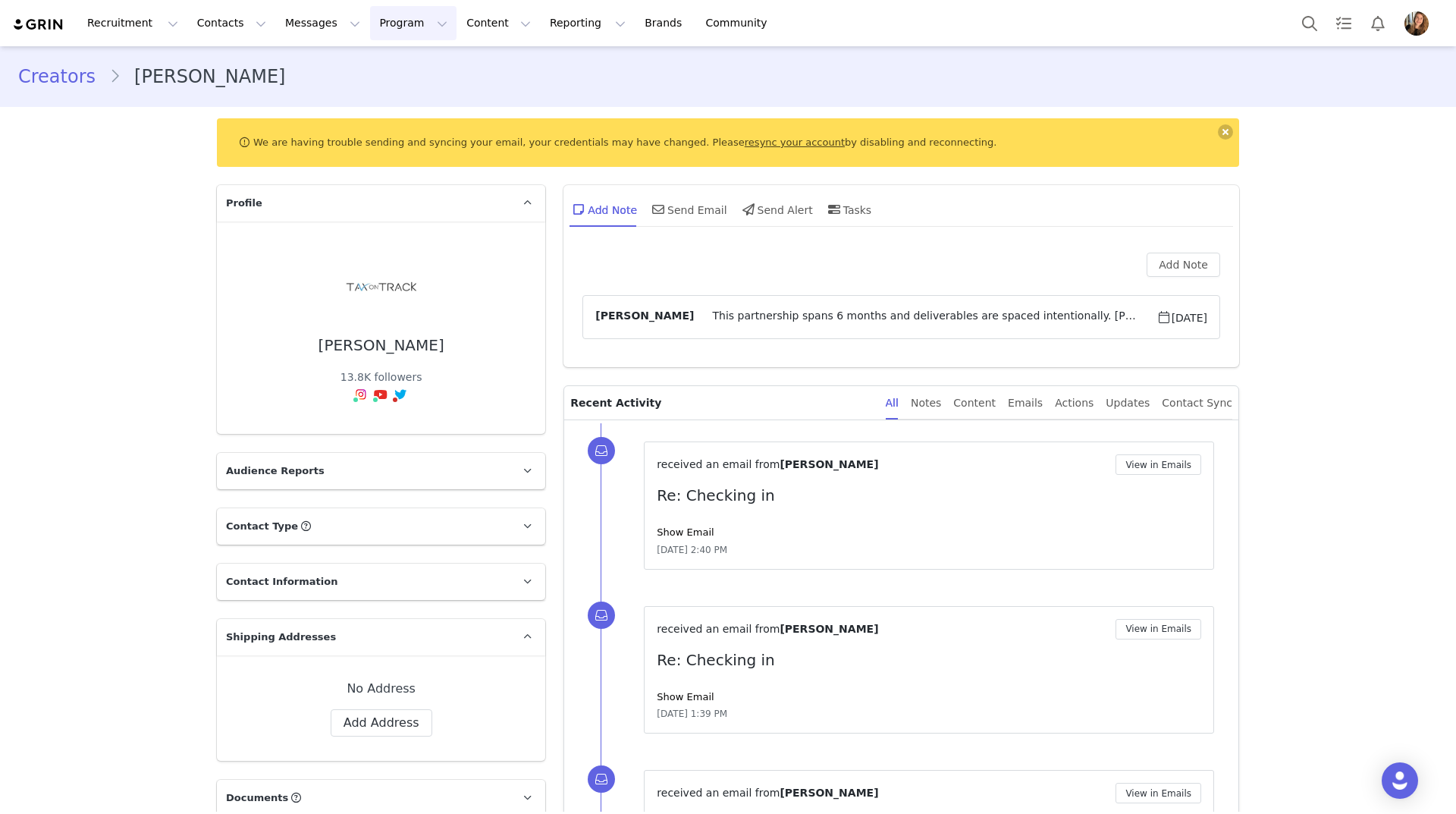
click at [372, 17] on button "Program Program" at bounding box center [413, 23] width 87 height 34
click at [385, 70] on p "Activations" at bounding box center [374, 67] width 58 height 16
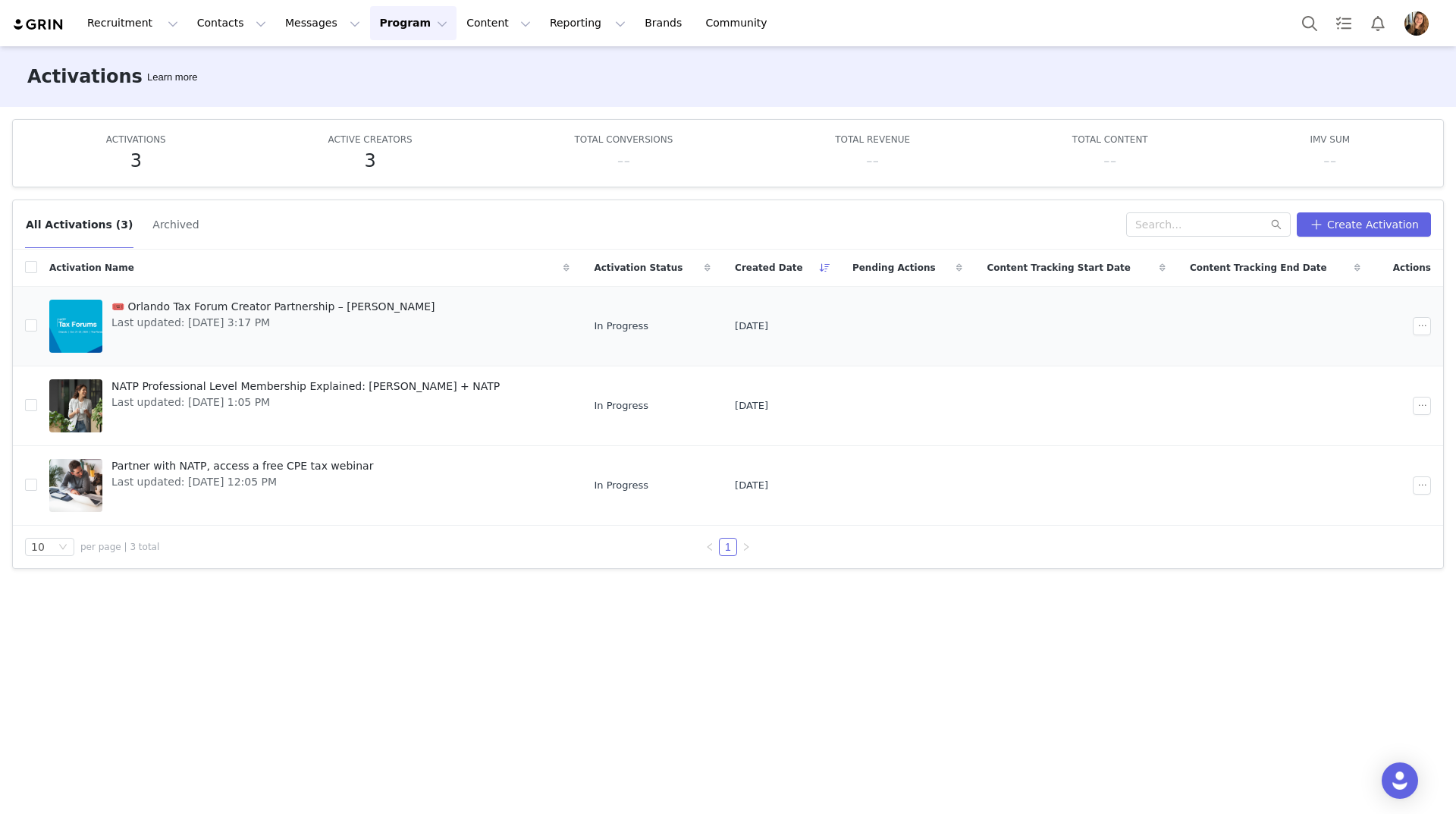
click at [320, 315] on span "Last updated: [DATE] 3:17 PM" at bounding box center [273, 323] width 324 height 16
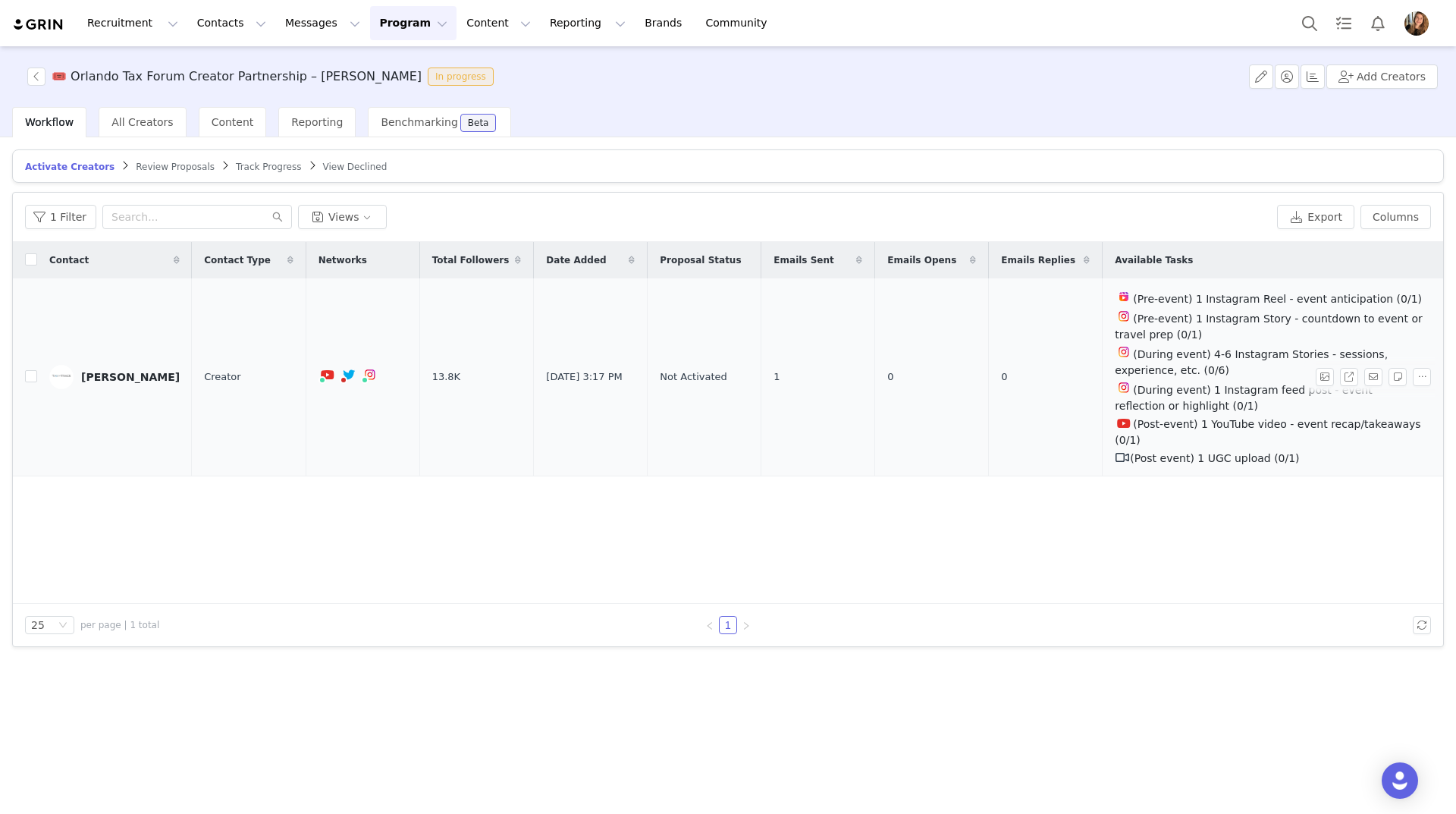
click at [812, 368] on td "1" at bounding box center [818, 377] width 114 height 198
click at [773, 369] on span "1" at bounding box center [776, 377] width 6 height 15
click at [797, 286] on td "1" at bounding box center [818, 377] width 114 height 198
click at [1380, 368] on button "button" at bounding box center [1373, 377] width 18 height 18
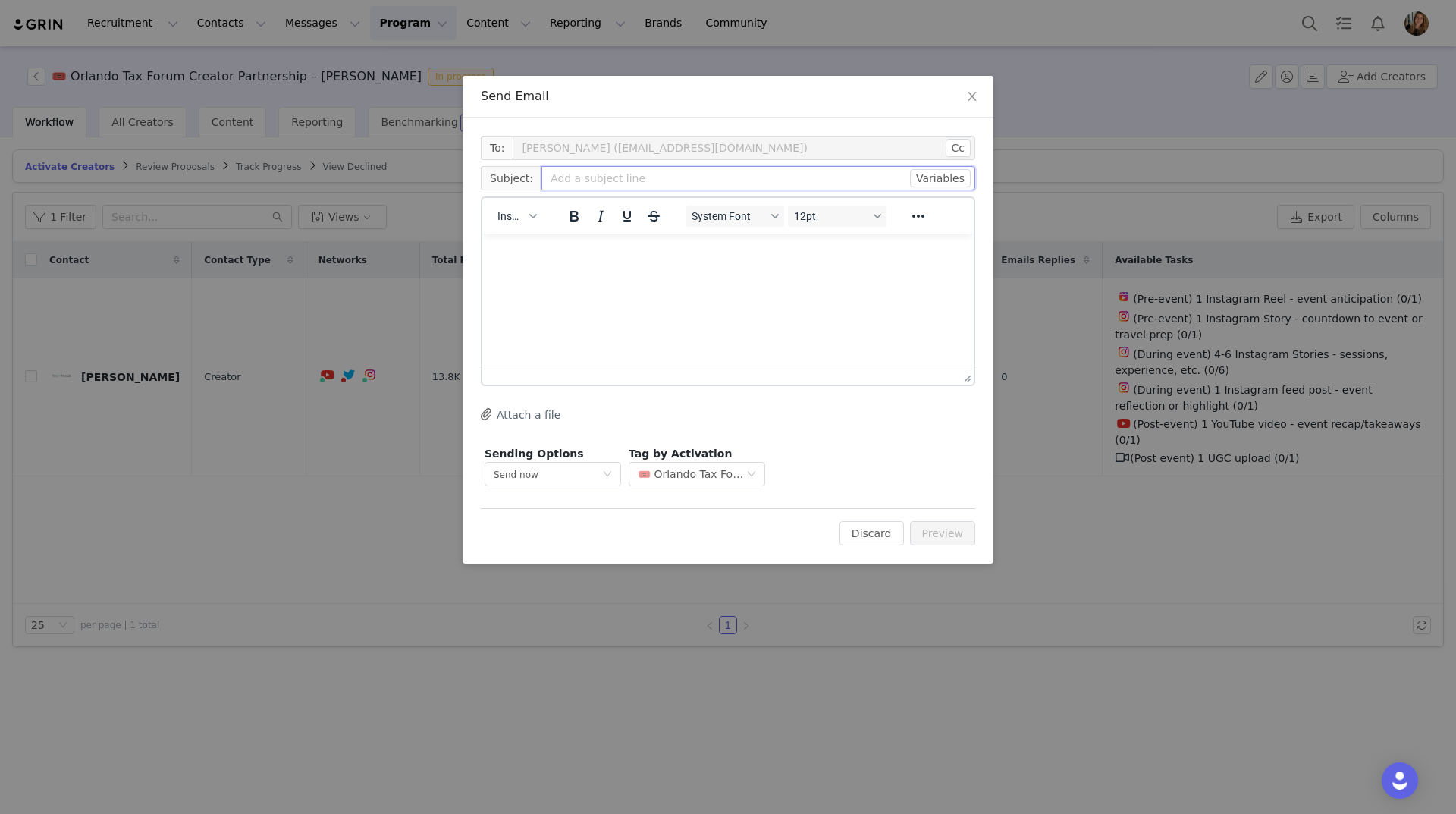
click at [635, 188] on input "text" at bounding box center [758, 179] width 433 height 24
type input "URL content tracking"
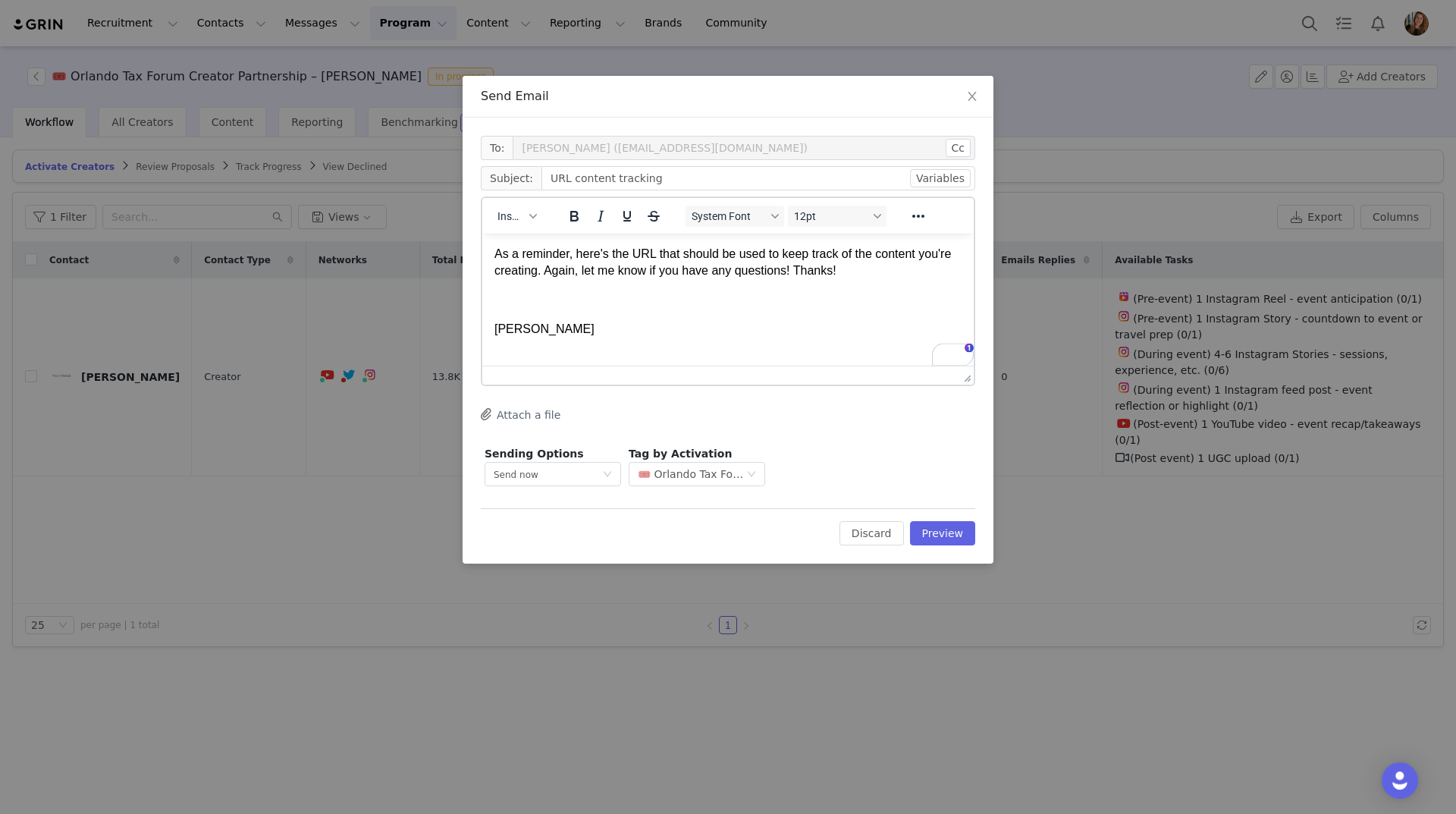
click at [773, 297] on p "To enrich screen reader interactions, please activate Accessibility in Grammarl…" at bounding box center [728, 300] width 467 height 17
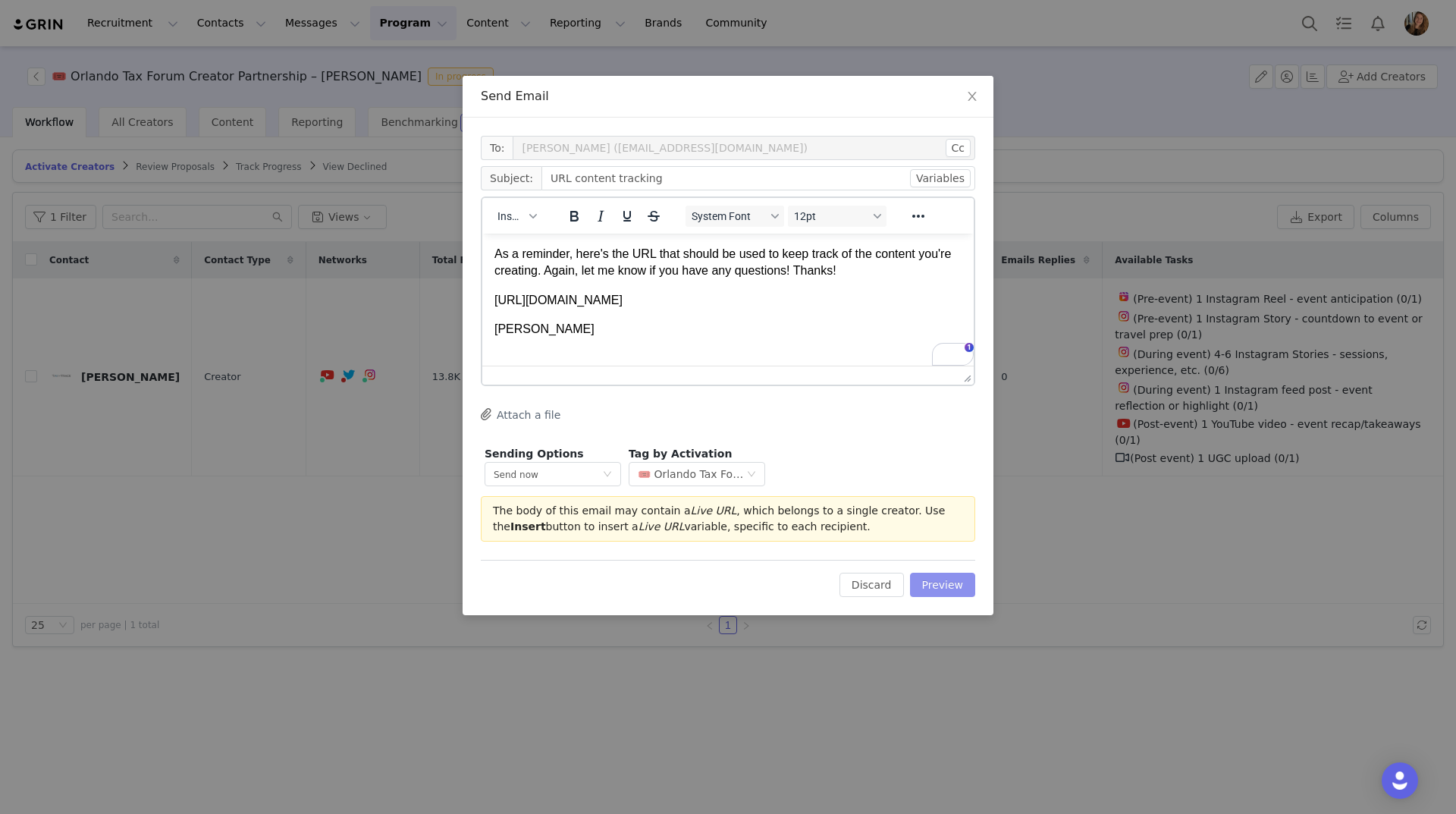
click at [950, 592] on button "Preview" at bounding box center [942, 584] width 66 height 24
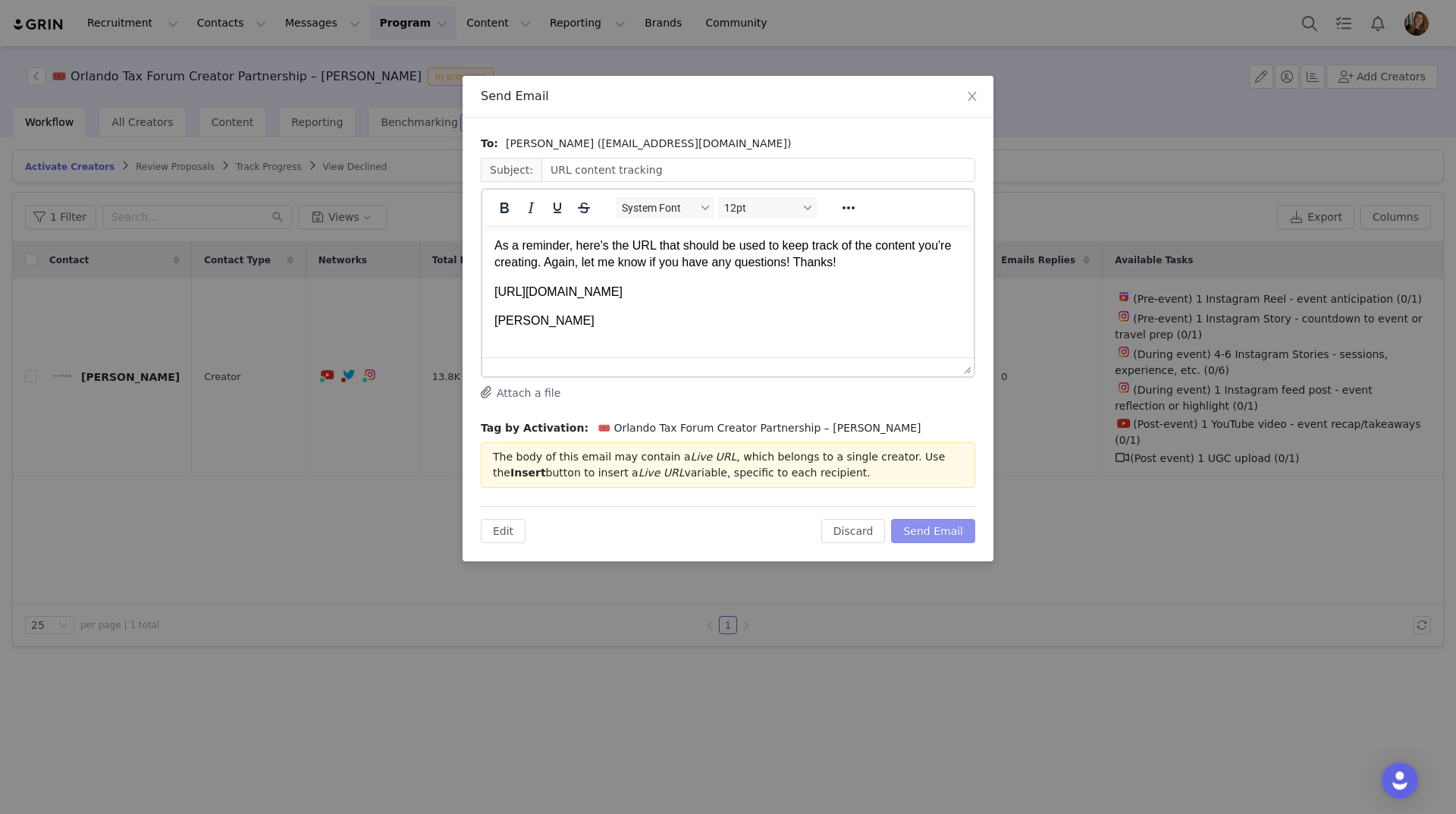
scroll to position [2, 0]
click at [628, 297] on p "[URL][DOMAIN_NAME]" at bounding box center [728, 291] width 467 height 17
click at [630, 300] on p "[URL][DOMAIN_NAME]" at bounding box center [728, 291] width 467 height 17
click at [642, 300] on p "[URL][DOMAIN_NAME]" at bounding box center [728, 291] width 467 height 17
click at [959, 536] on button "Send Email" at bounding box center [933, 531] width 84 height 24
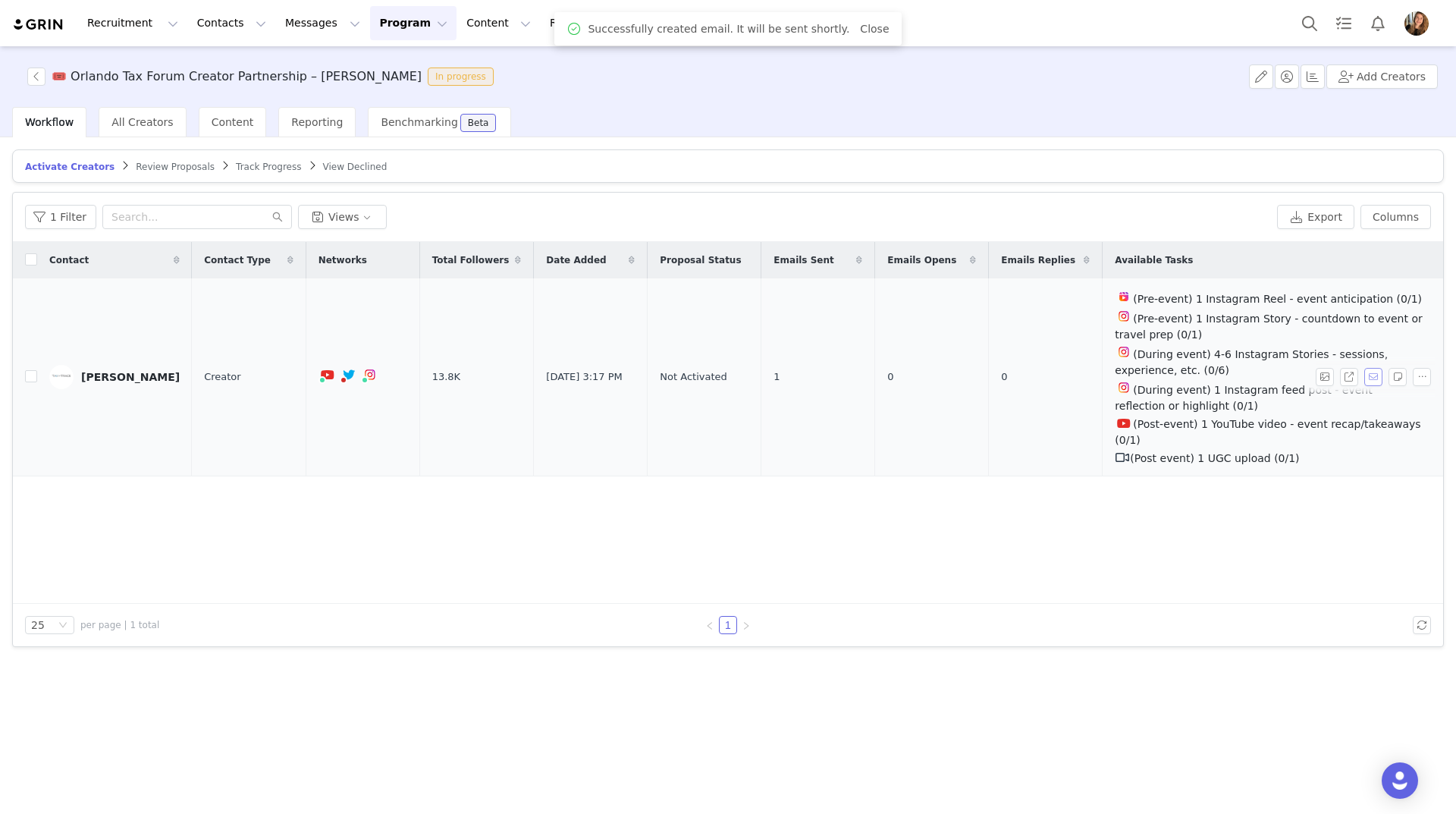
scroll to position [0, 0]
